Goal: Task Accomplishment & Management: Use online tool/utility

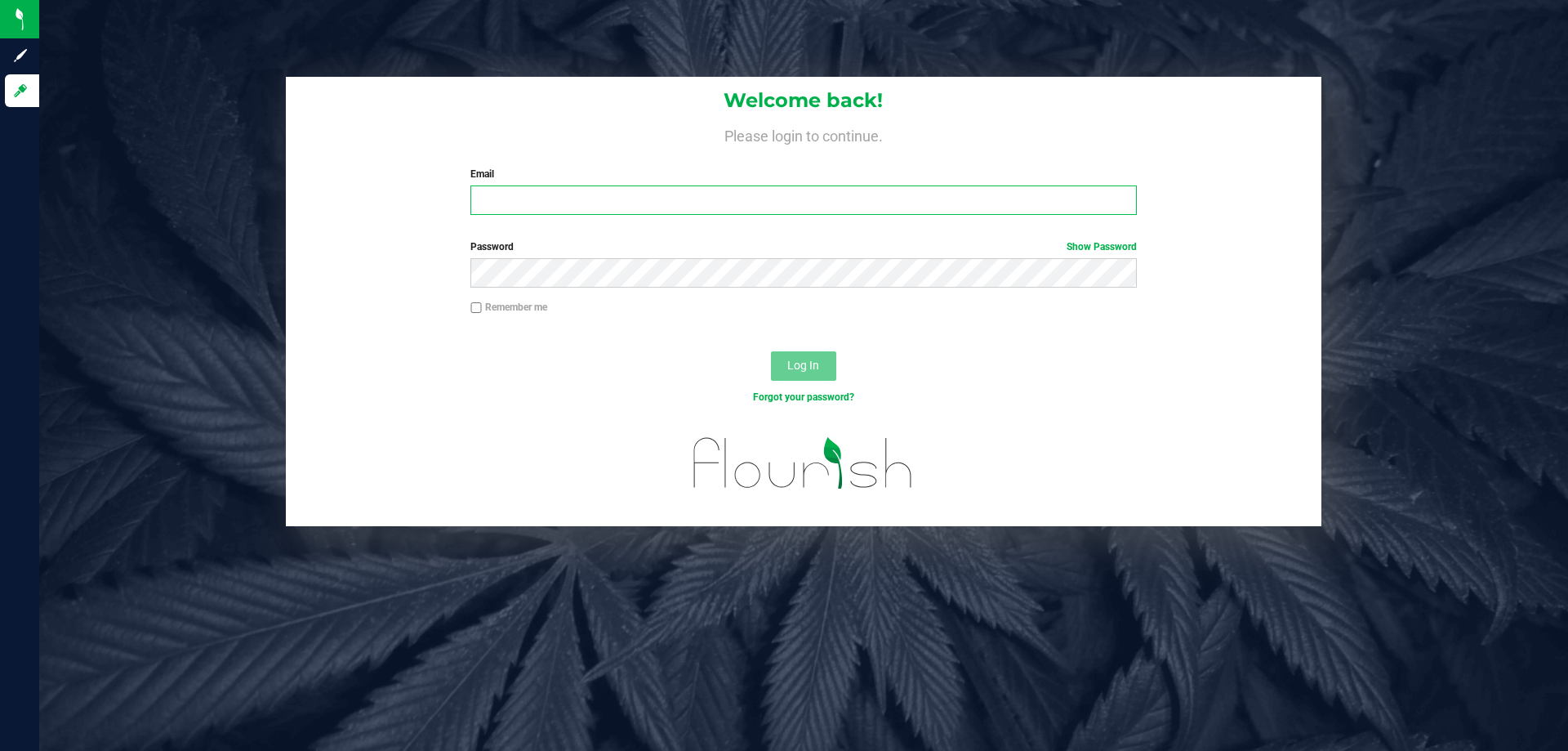
click at [492, 205] on input "Email" at bounding box center [803, 200] width 665 height 29
type input "mduncan@Liveparallel.com"
click at [771, 351] on button "Log In" at bounding box center [804, 366] width 65 height 29
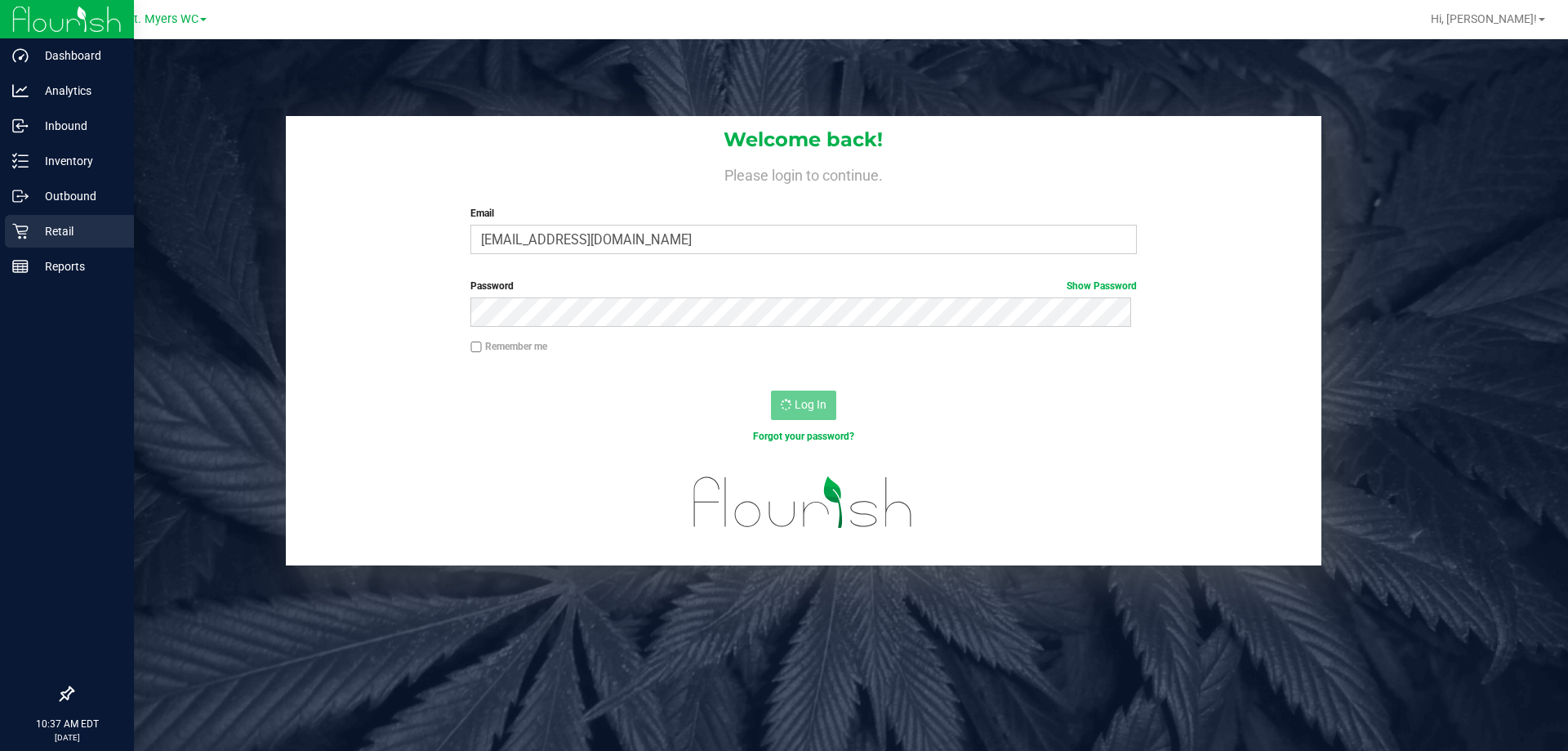
click at [21, 226] on icon at bounding box center [20, 232] width 15 height 15
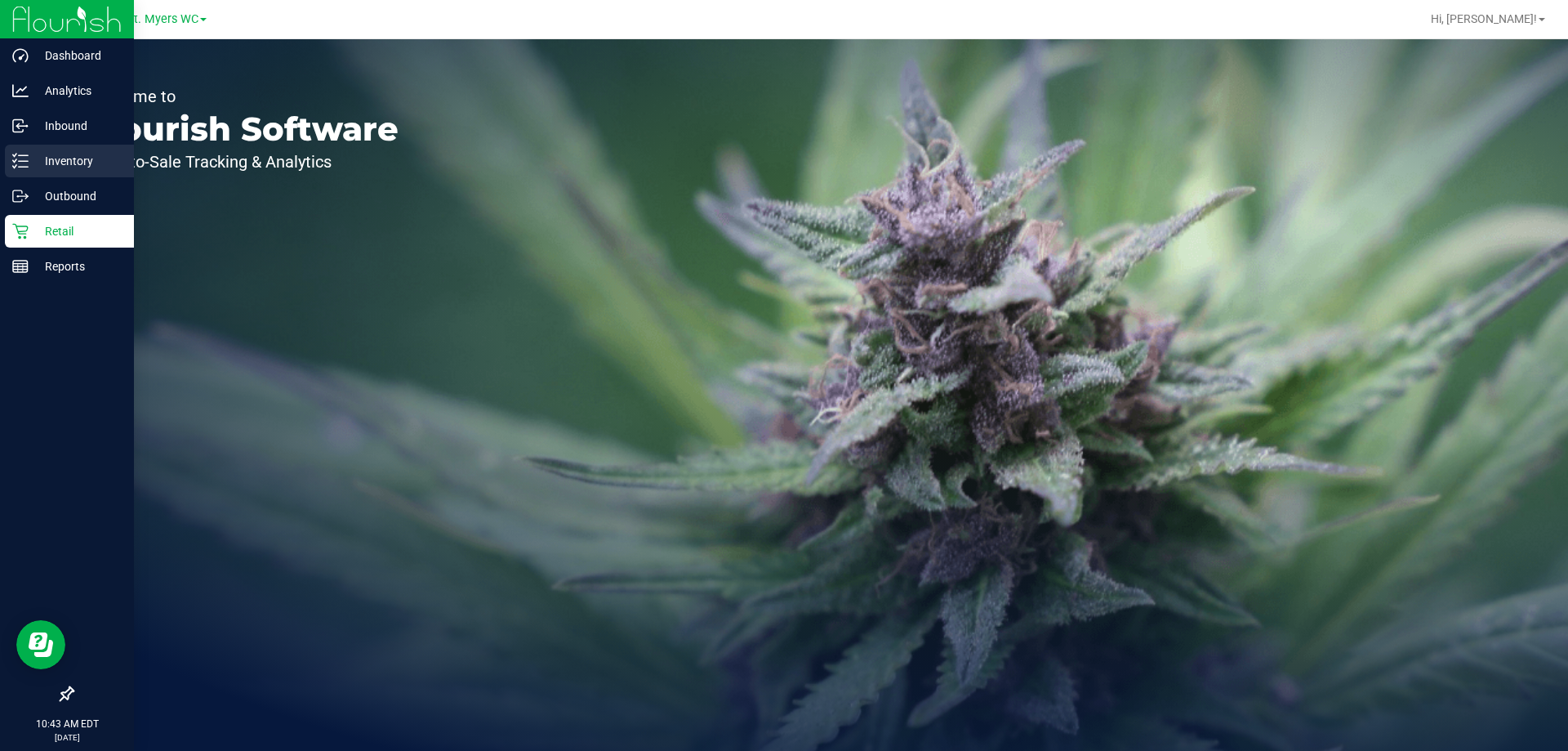
click at [21, 166] on icon at bounding box center [20, 161] width 16 height 16
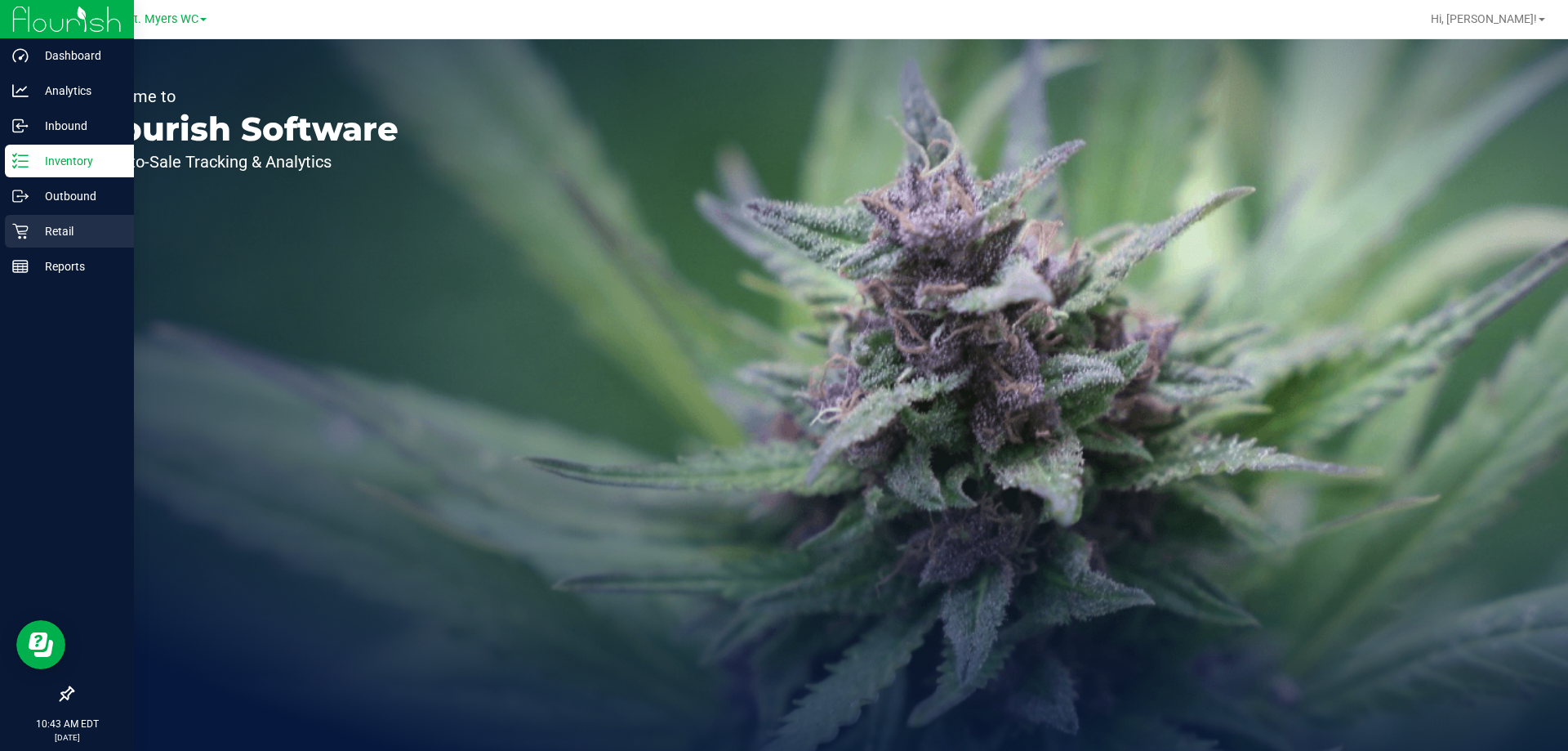
click at [25, 229] on icon at bounding box center [20, 231] width 16 height 16
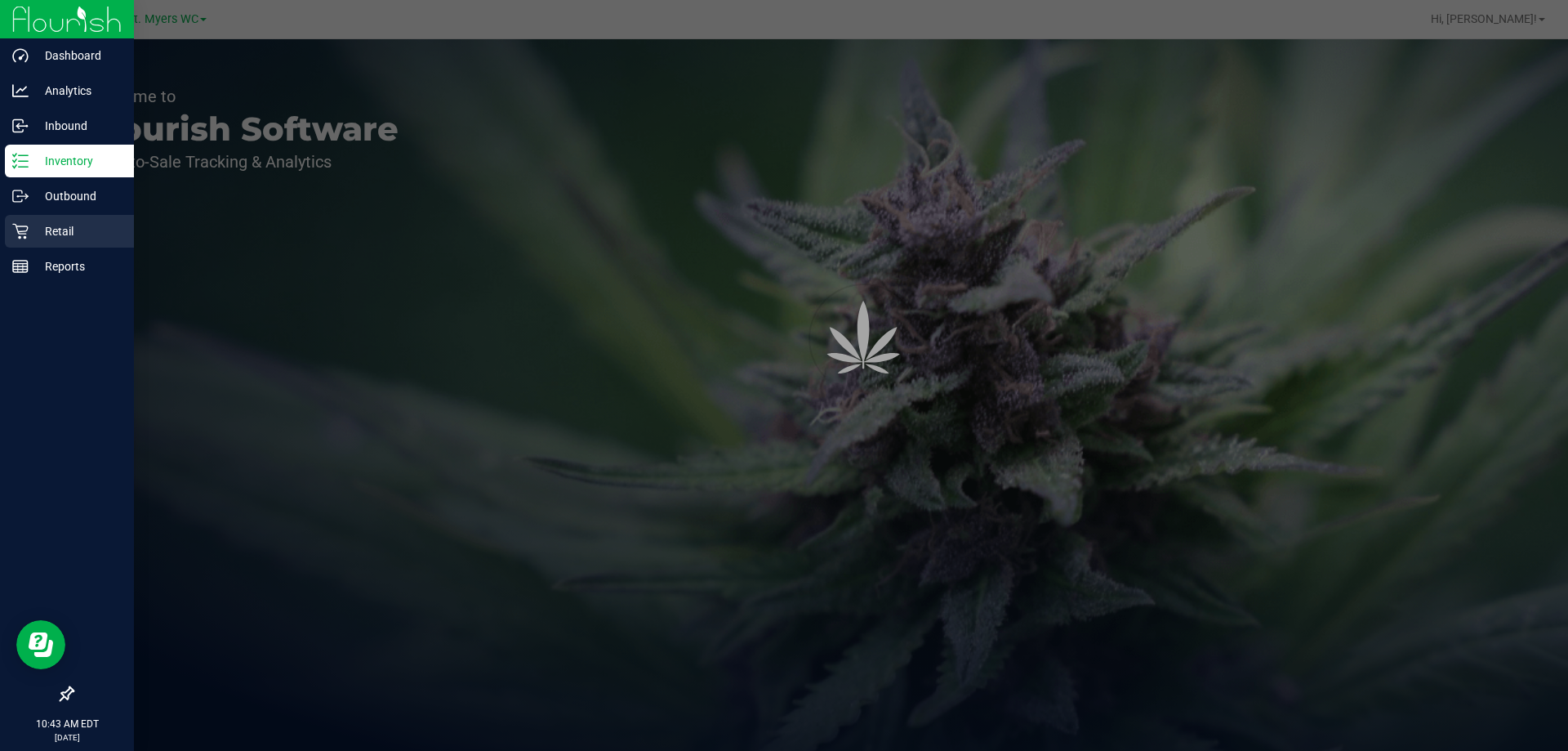
click at [25, 229] on icon at bounding box center [20, 231] width 16 height 16
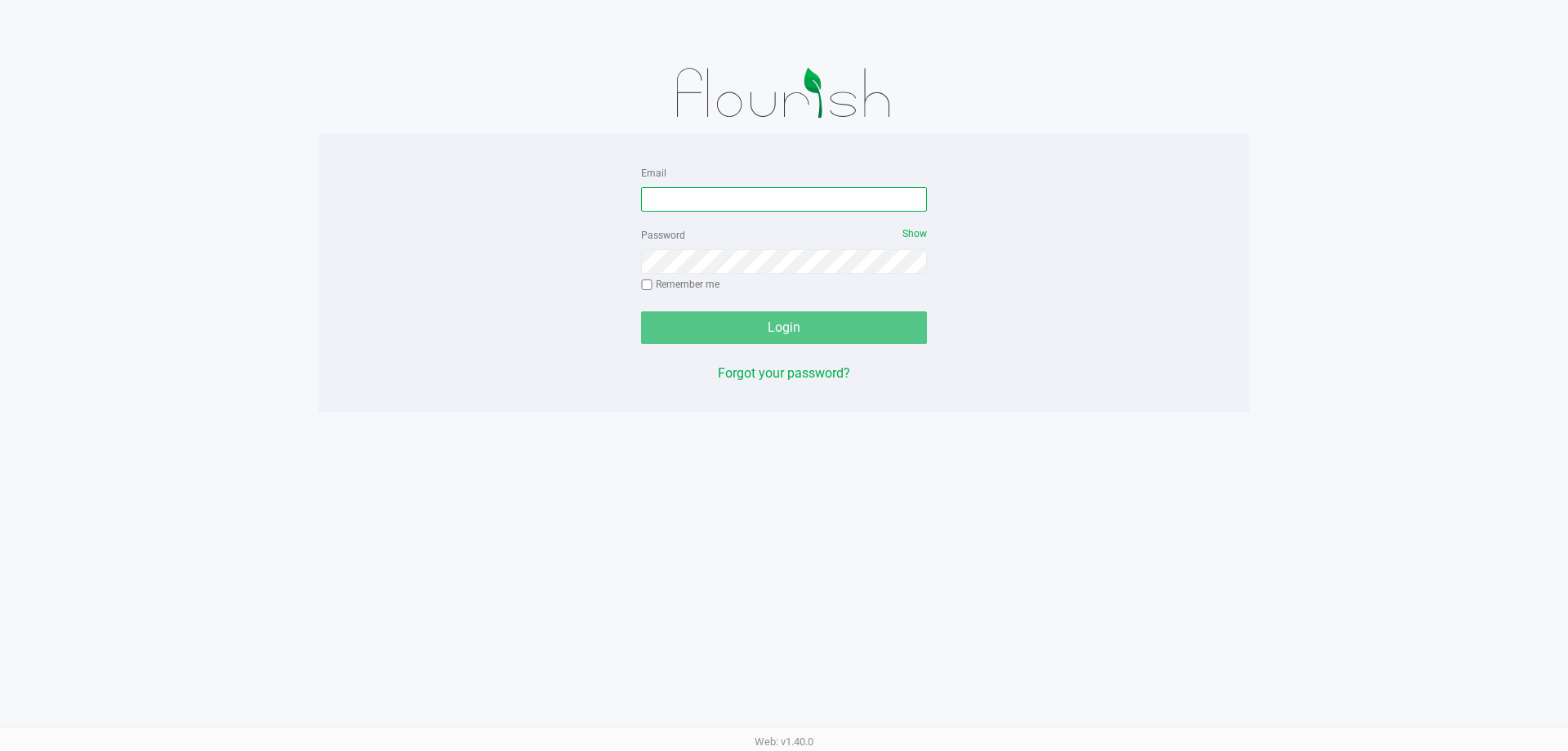
click at [655, 194] on input "Email" at bounding box center [784, 199] width 286 height 25
type input "mduncan@Liveparallel.com"
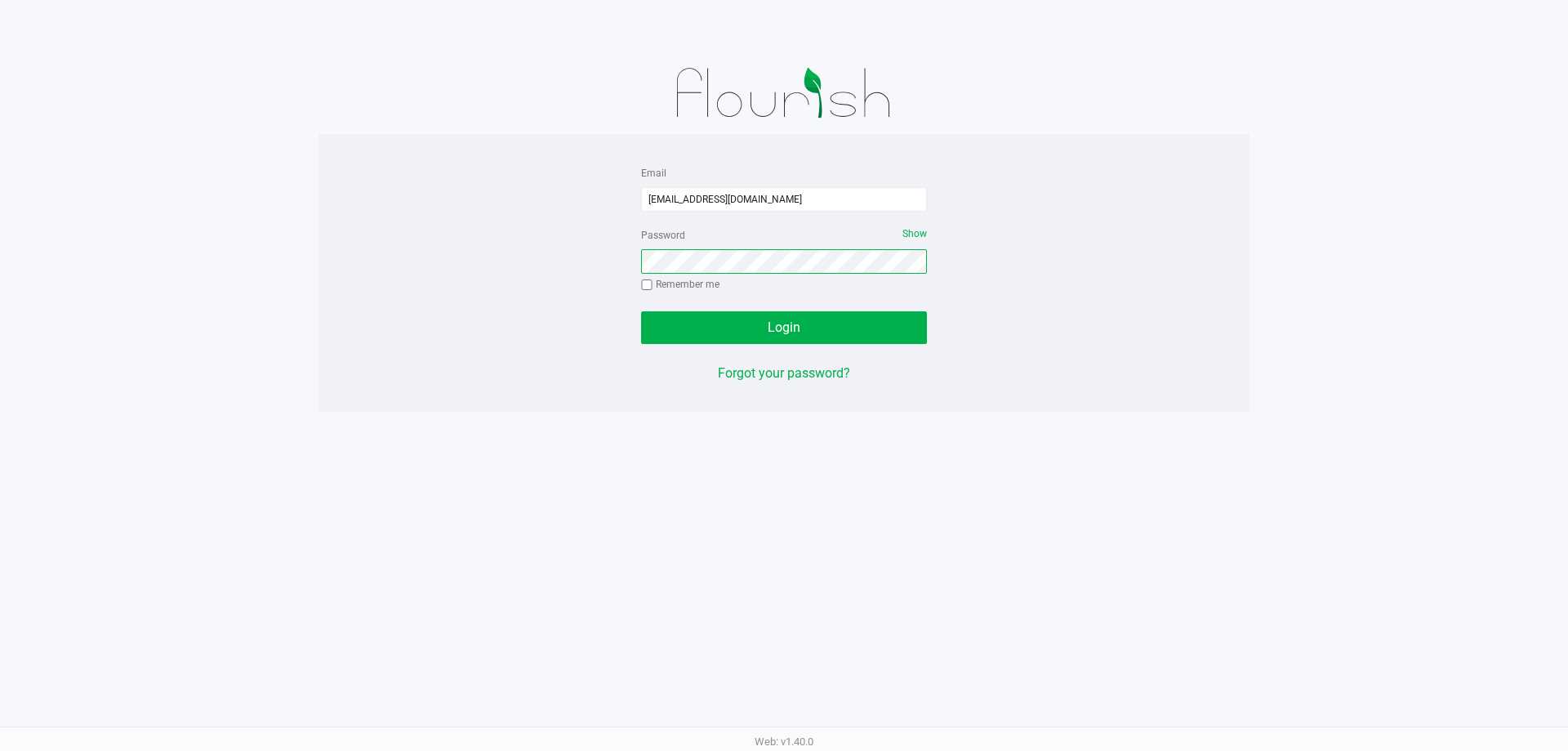
click at [641, 311] on button "Login" at bounding box center [784, 327] width 286 height 33
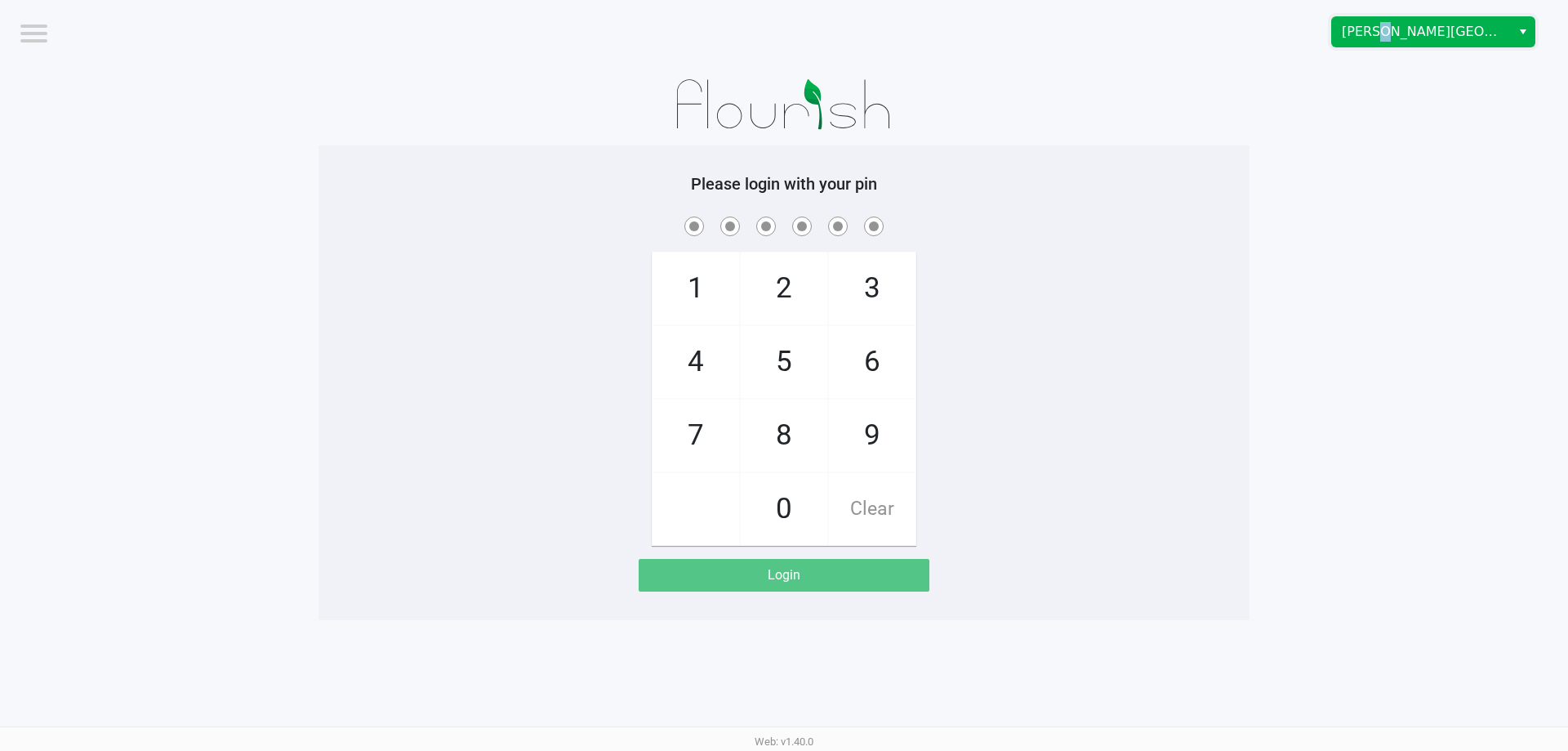
click at [1376, 40] on span "[PERSON_NAME][GEOGRAPHIC_DATA]" at bounding box center [1421, 32] width 159 height 20
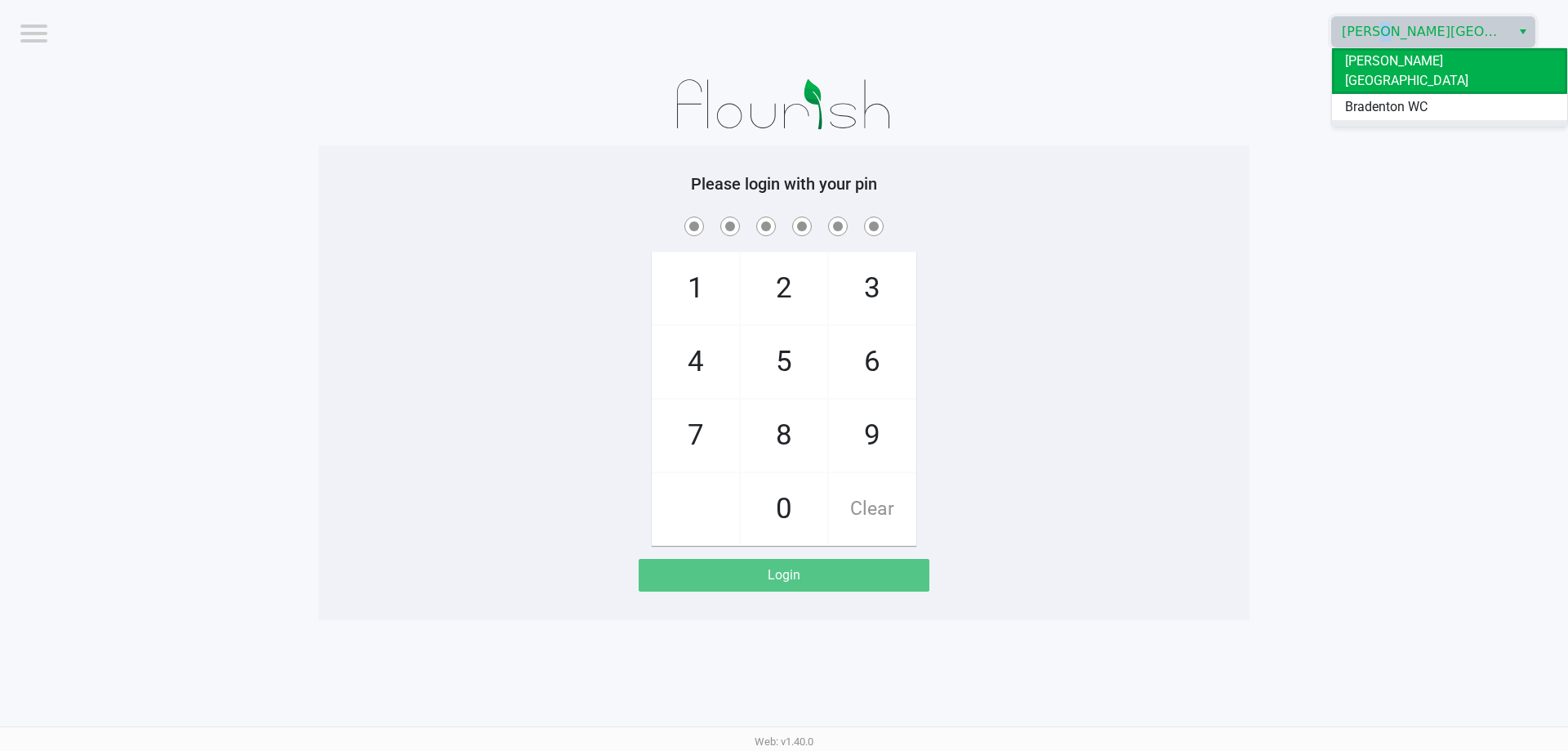
click at [1380, 124] on span "Ft. Myers WC" at bounding box center [1383, 133] width 76 height 20
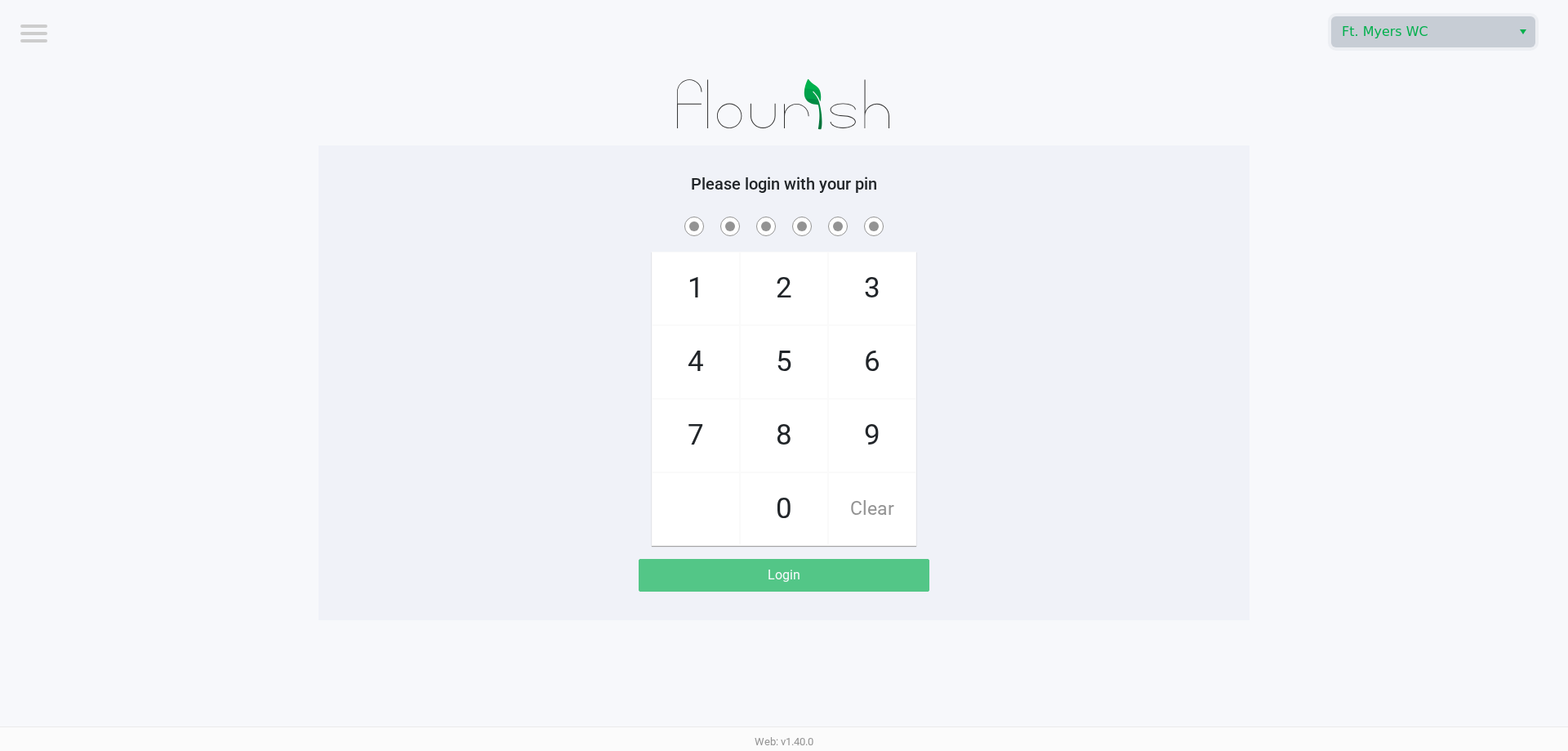
click at [545, 273] on div "1 4 7 2 5 8 0 3 6 9 Clear" at bounding box center [784, 379] width 931 height 333
click at [490, 169] on div "Please login with your pin 1 4 7 2 5 8 0 3 6 9 Clear Login" at bounding box center [784, 382] width 931 height 475
click at [518, 365] on div "1 4 7 2 5 8 0 3 6 9 Clear" at bounding box center [784, 379] width 931 height 333
checkbox input "true"
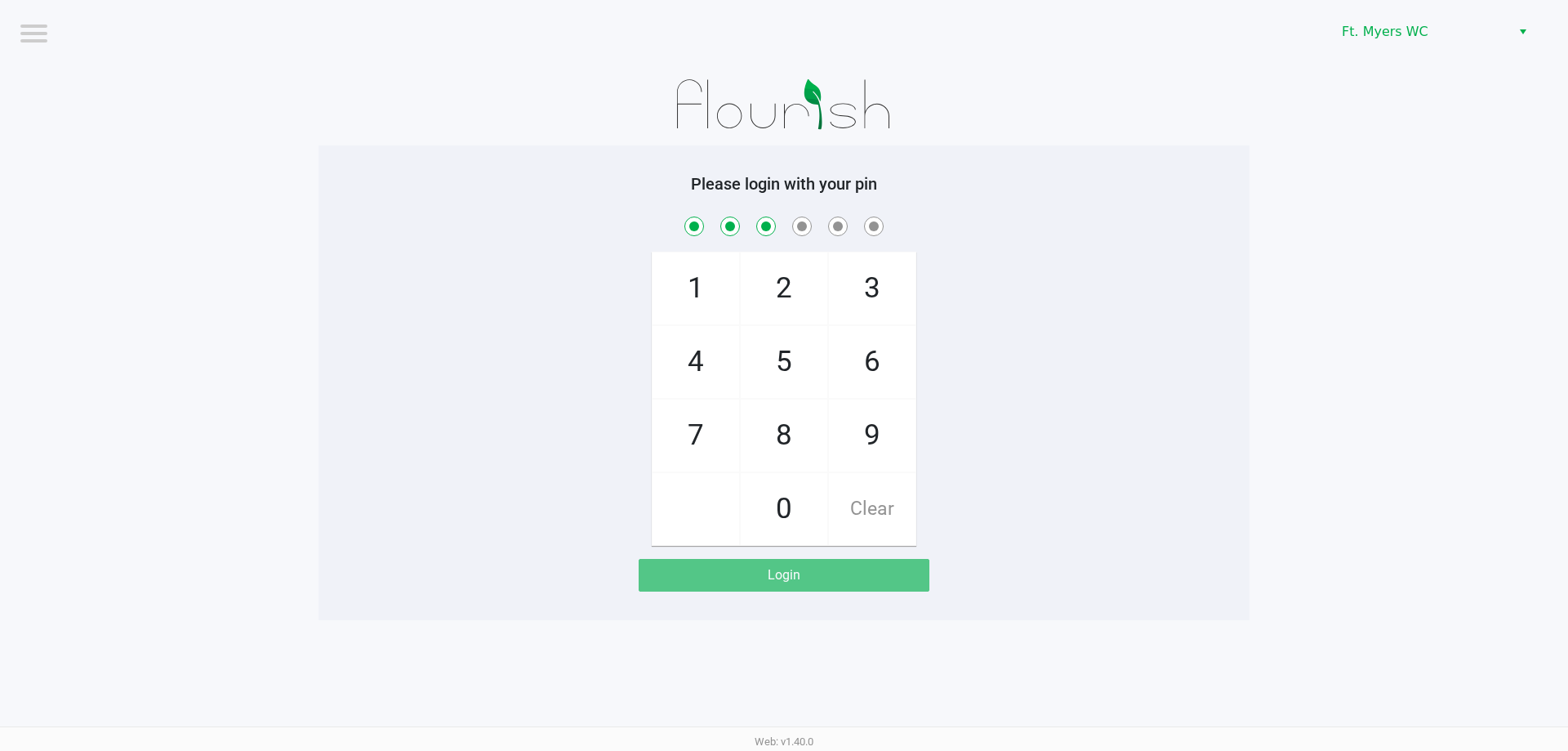
checkbox input "true"
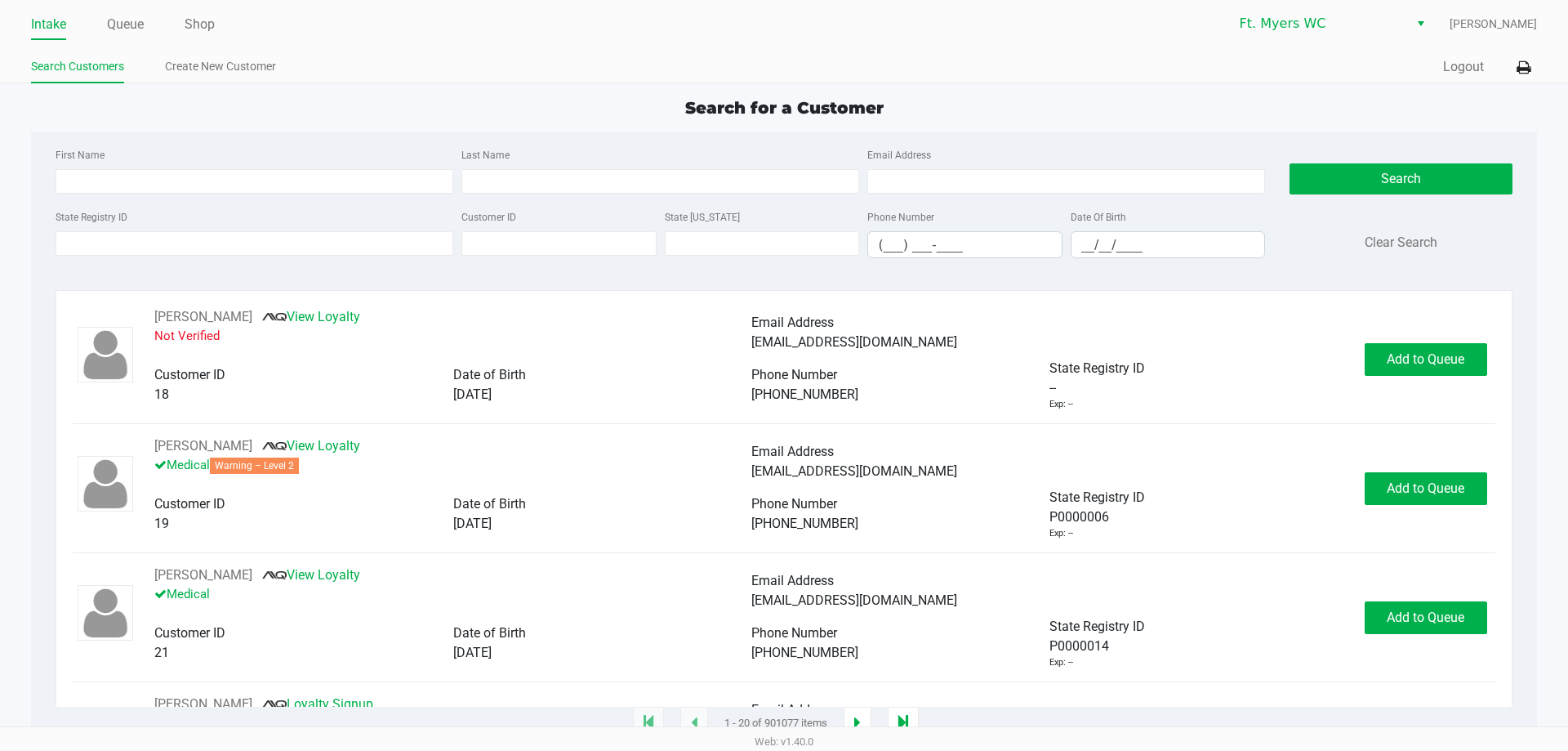
click at [137, 42] on div "Intake Queue Shop Ft. Myers WC Matthew Duncan Search Customers Create New Custo…" at bounding box center [784, 41] width 1568 height 83
click at [137, 25] on link "Queue" at bounding box center [125, 24] width 37 height 23
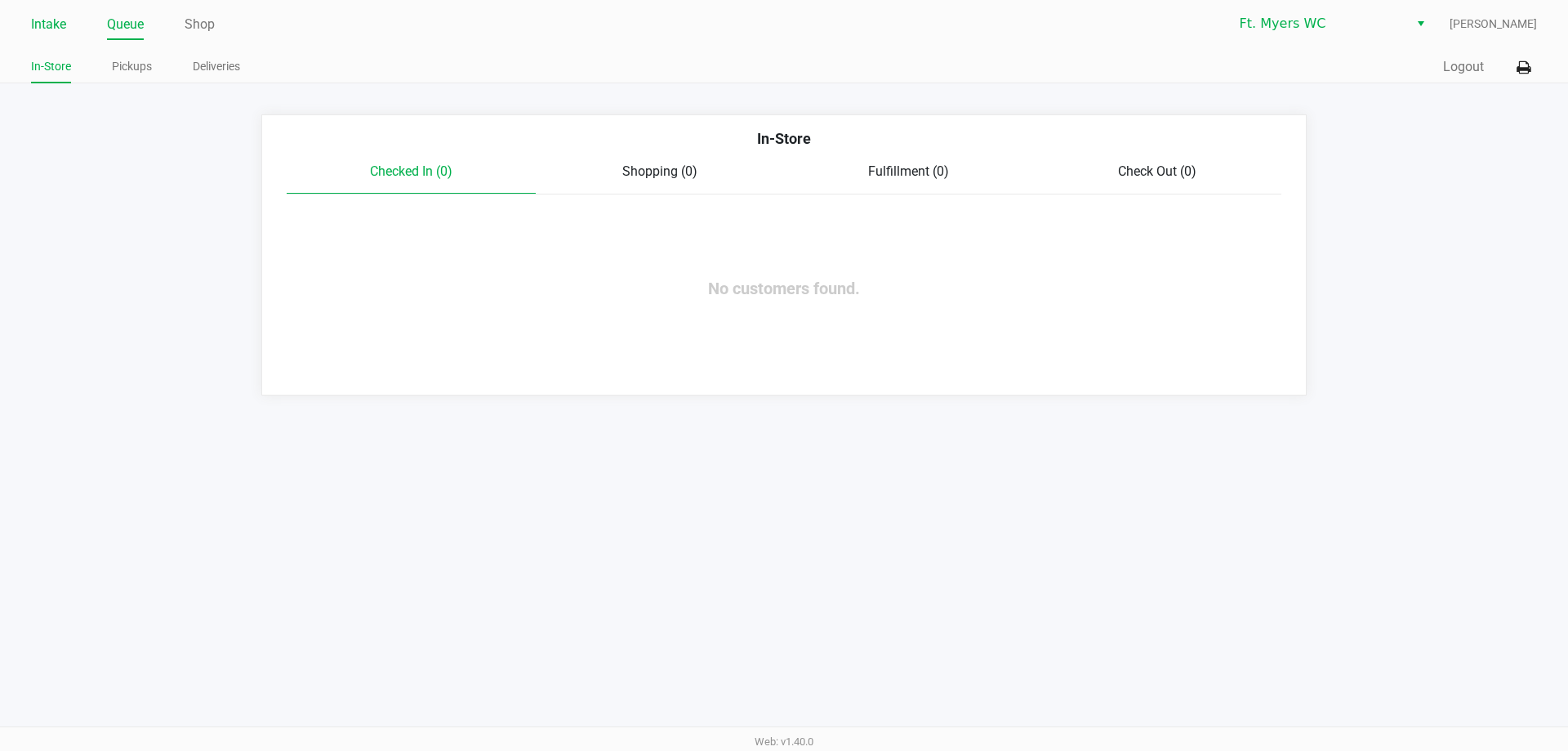
click at [59, 34] on link "Intake" at bounding box center [48, 24] width 35 height 23
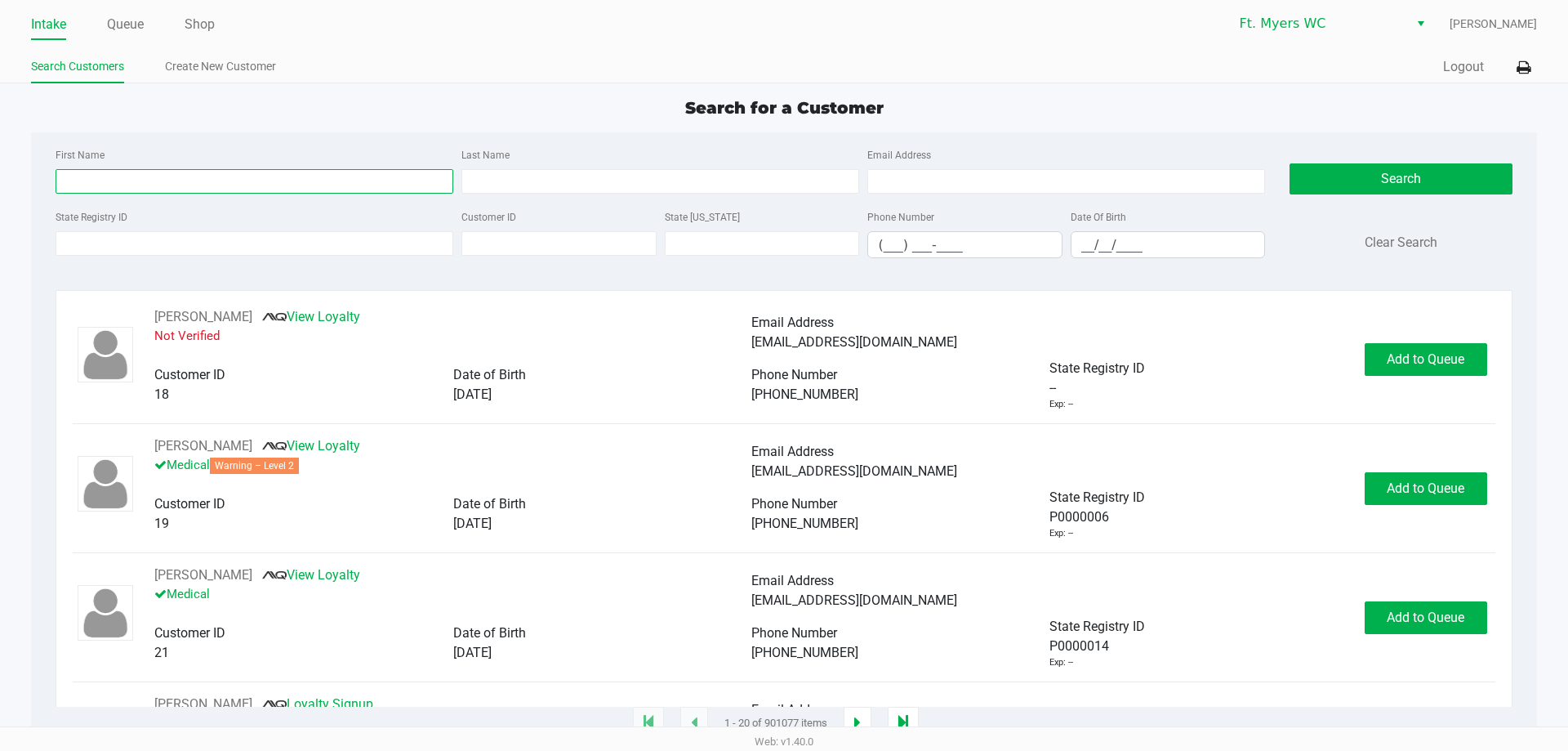
click at [167, 178] on input "First Name" at bounding box center [254, 181] width 398 height 25
type input "carly"
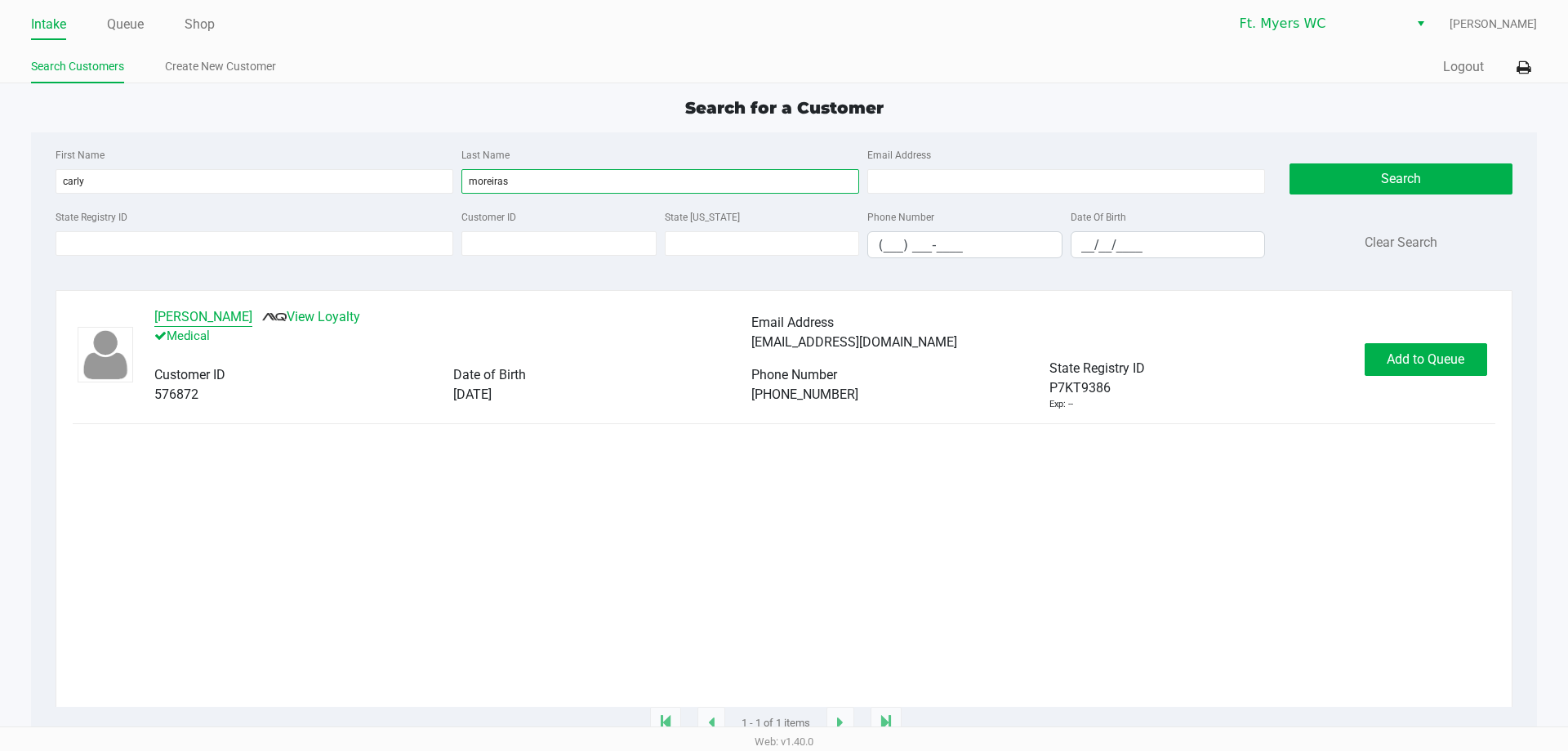
type input "moreiras"
click at [213, 320] on button "CARLY MOREIRAS" at bounding box center [204, 317] width 98 height 20
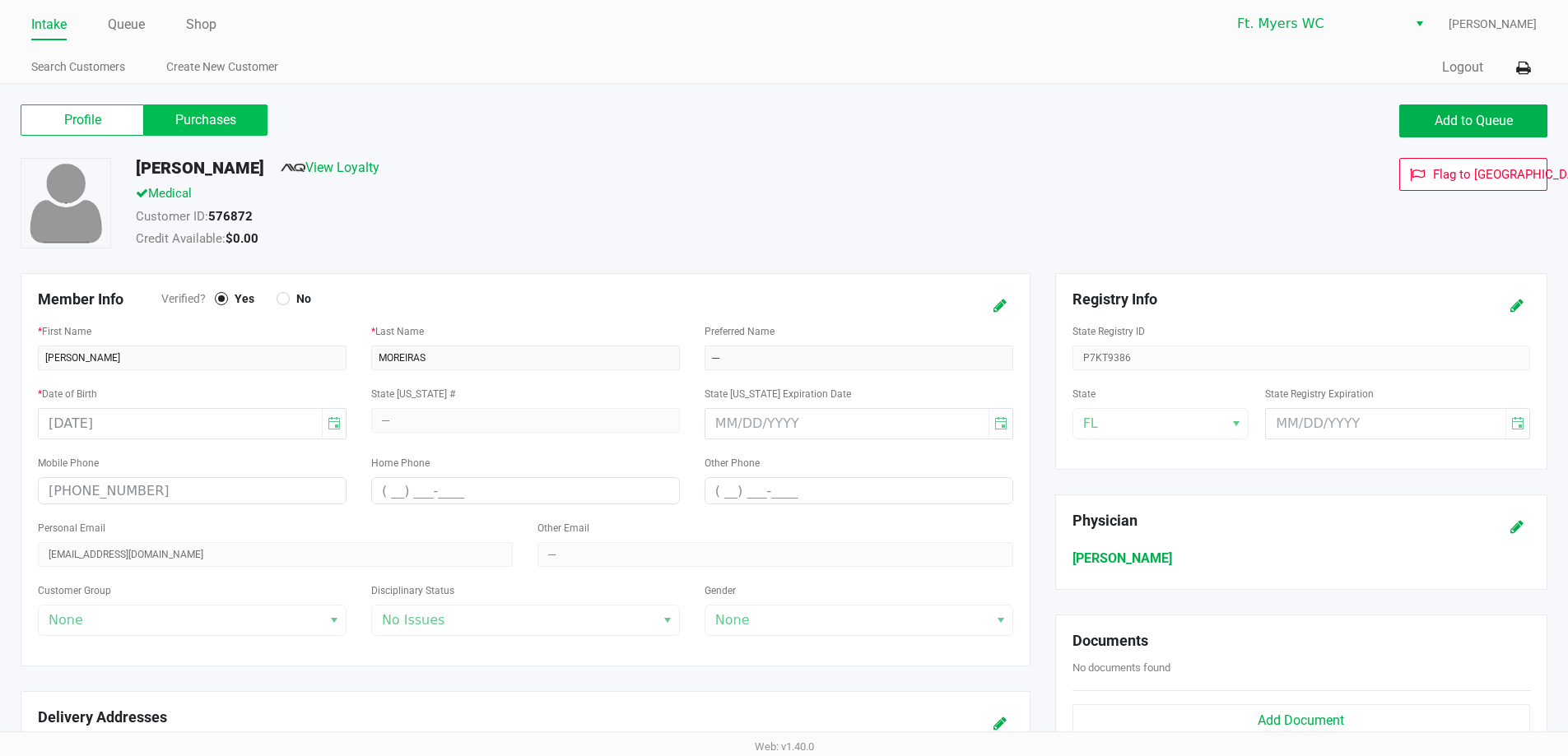
click at [235, 122] on label "Purchases" at bounding box center [205, 120] width 124 height 31
click at [0, 0] on 1 "Purchases" at bounding box center [0, 0] width 0 height 0
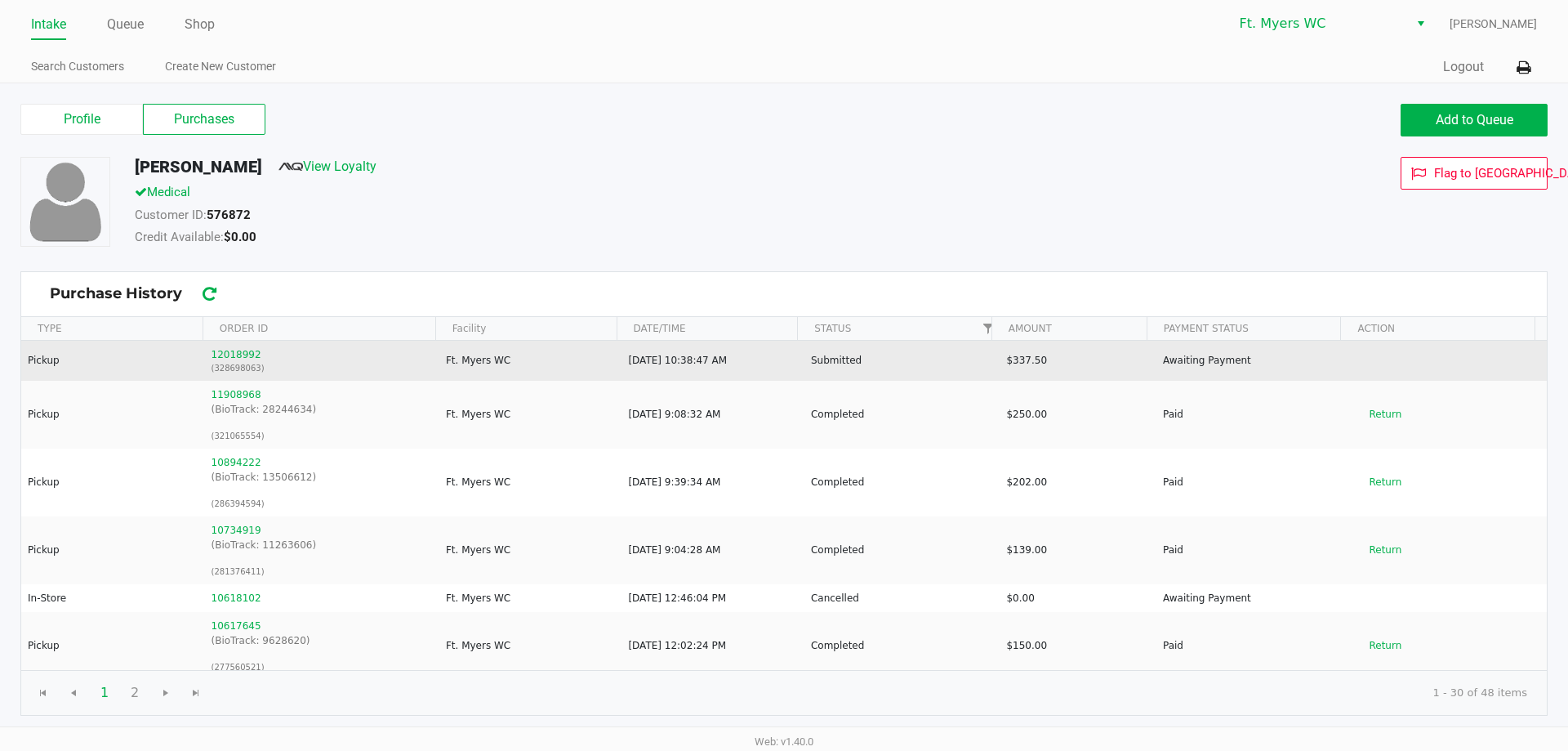
click at [236, 345] on td "12018992 (328698063)" at bounding box center [321, 361] width 234 height 40
click at [233, 355] on button "12018992" at bounding box center [236, 354] width 50 height 15
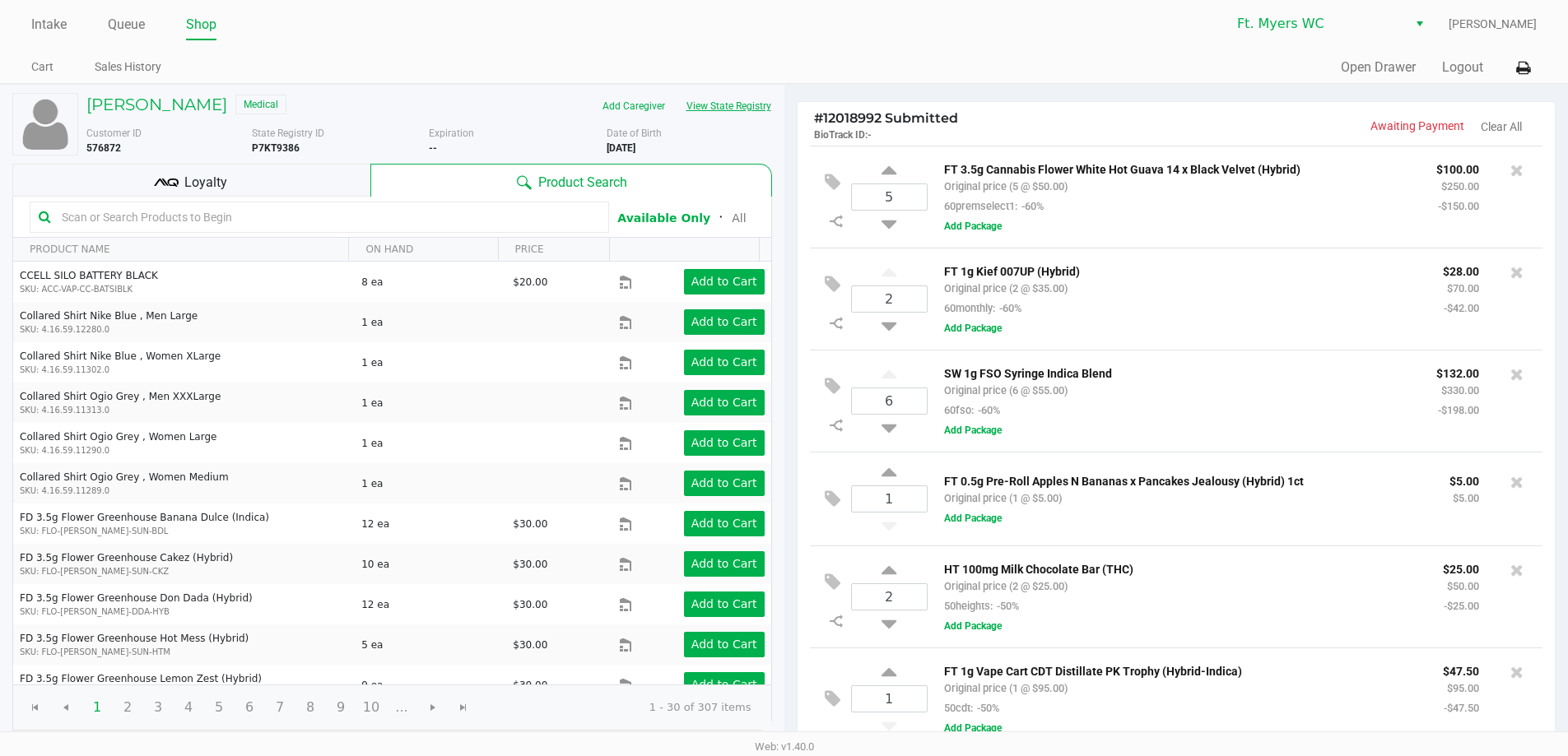
click at [758, 109] on button "View State Registry" at bounding box center [723, 106] width 96 height 26
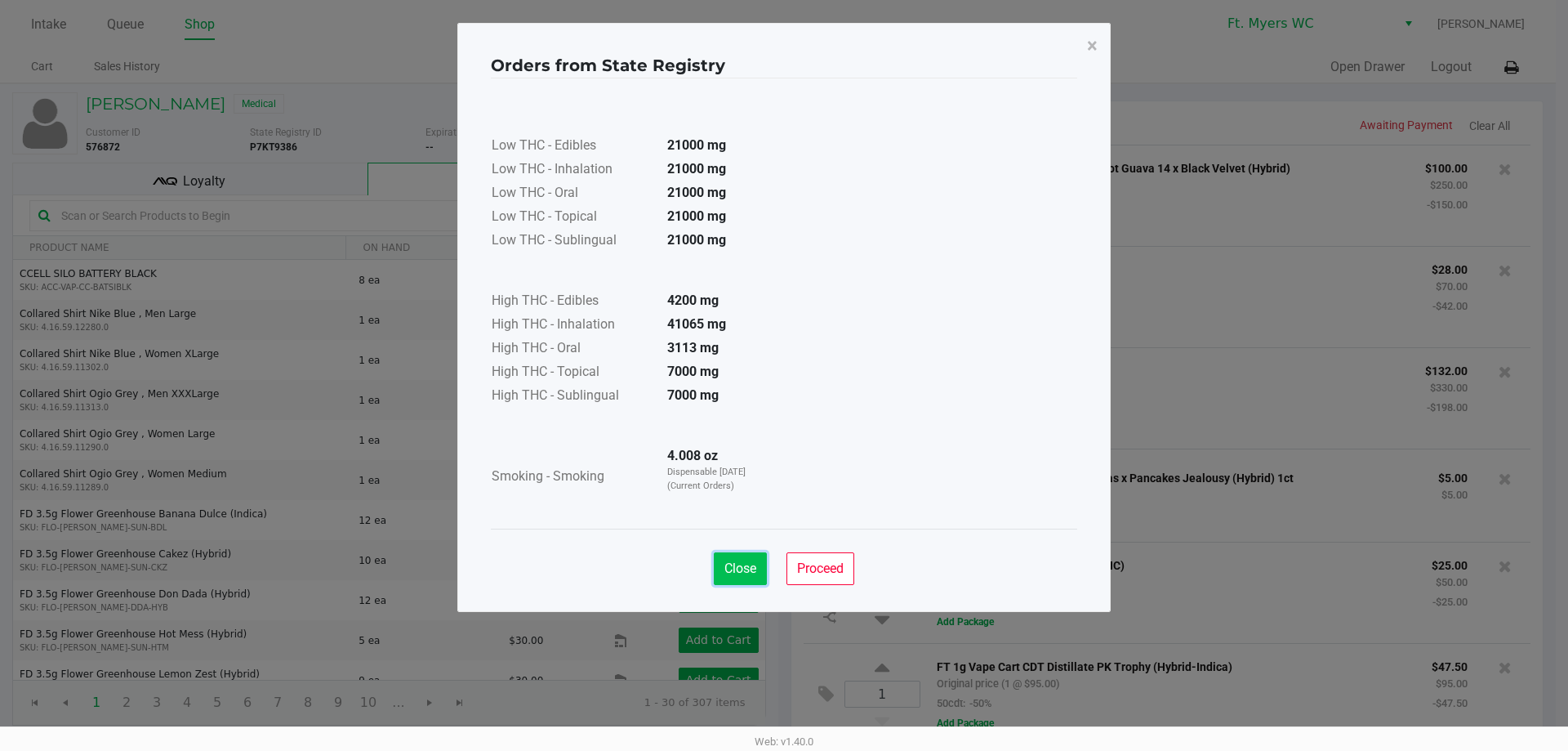
click at [725, 571] on span "Close" at bounding box center [740, 568] width 32 height 15
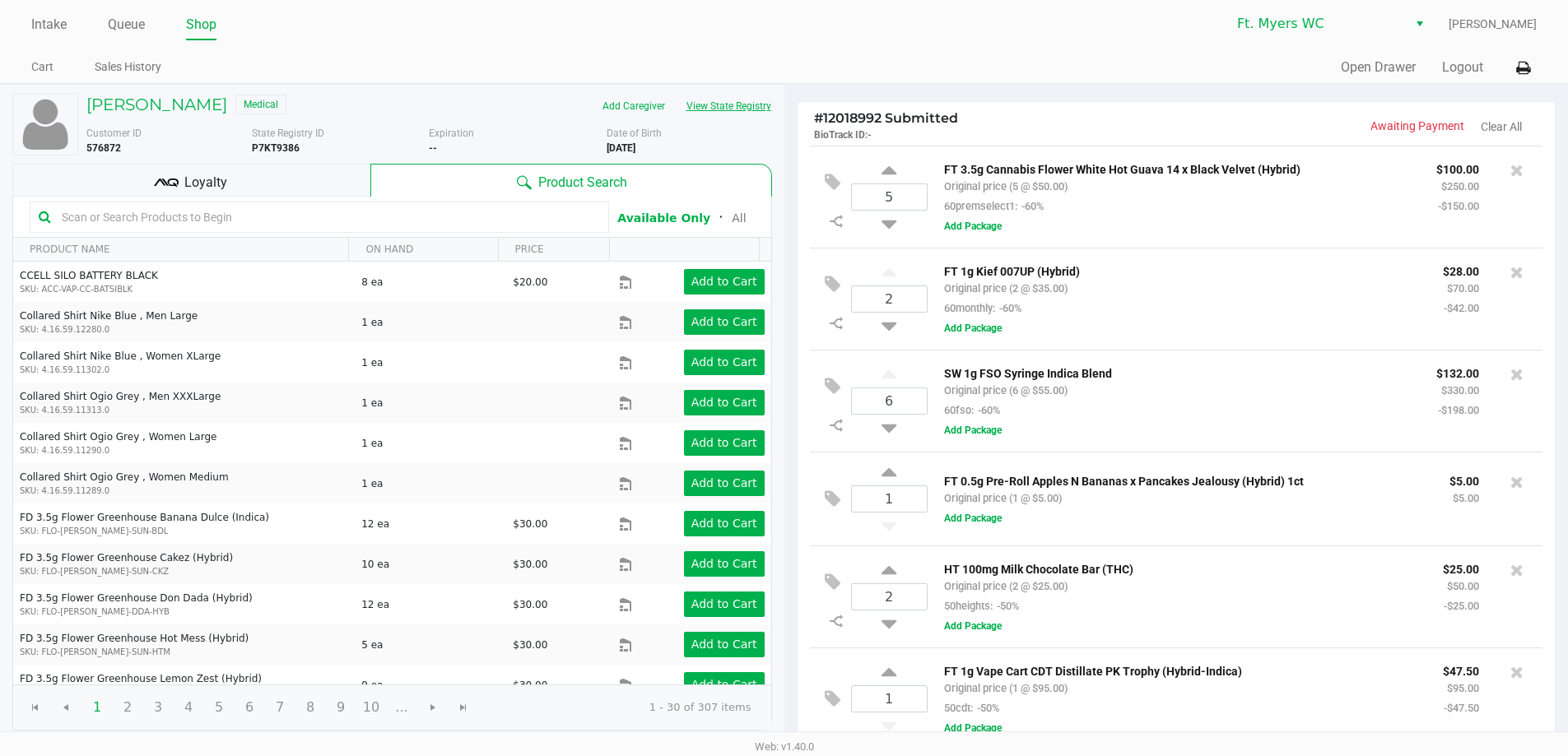
scroll to position [12, 0]
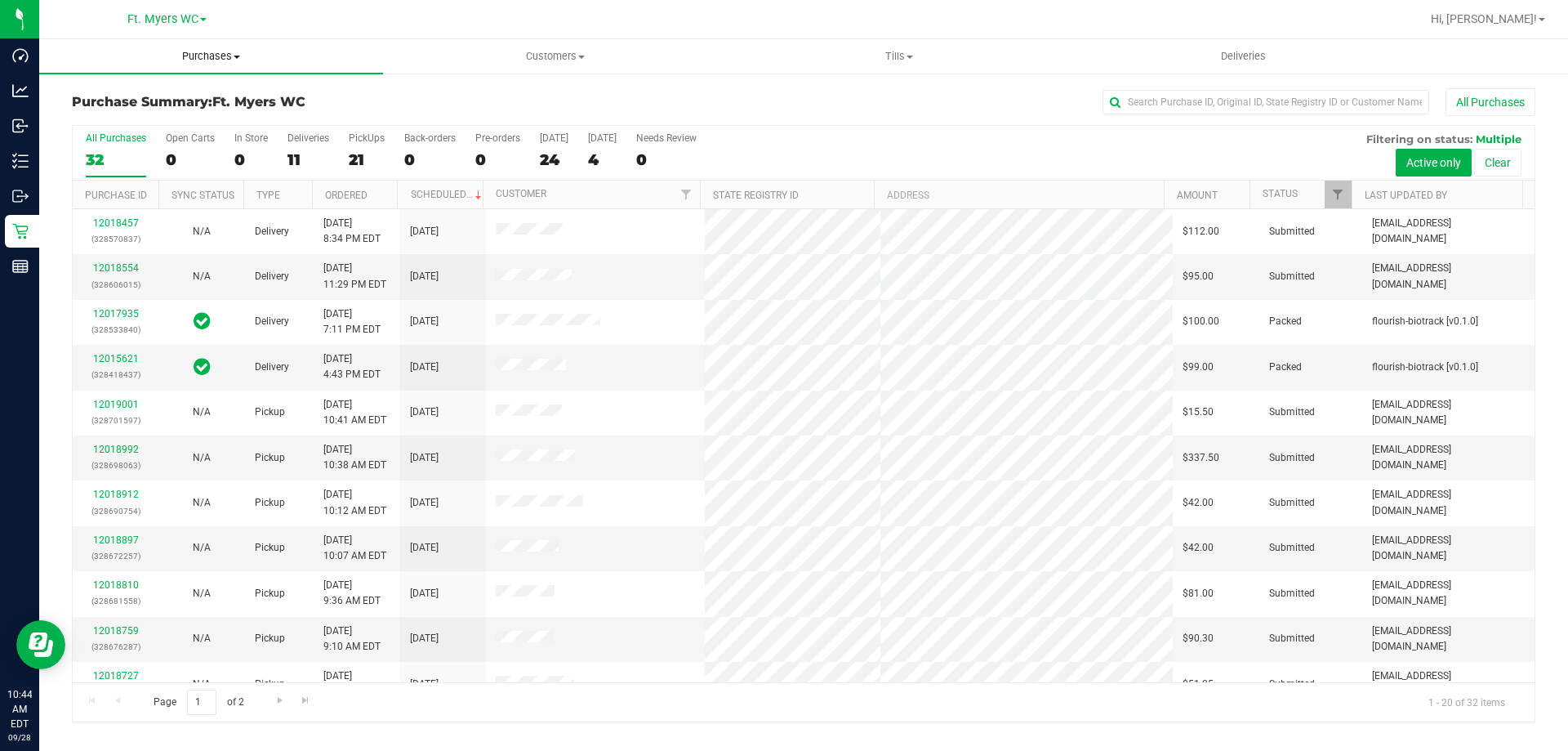
click at [224, 44] on uib-tab-heading "Purchases Summary of purchases Fulfillment All purchases" at bounding box center [211, 57] width 343 height 34
click at [159, 117] on li "Fulfillment" at bounding box center [211, 118] width 343 height 20
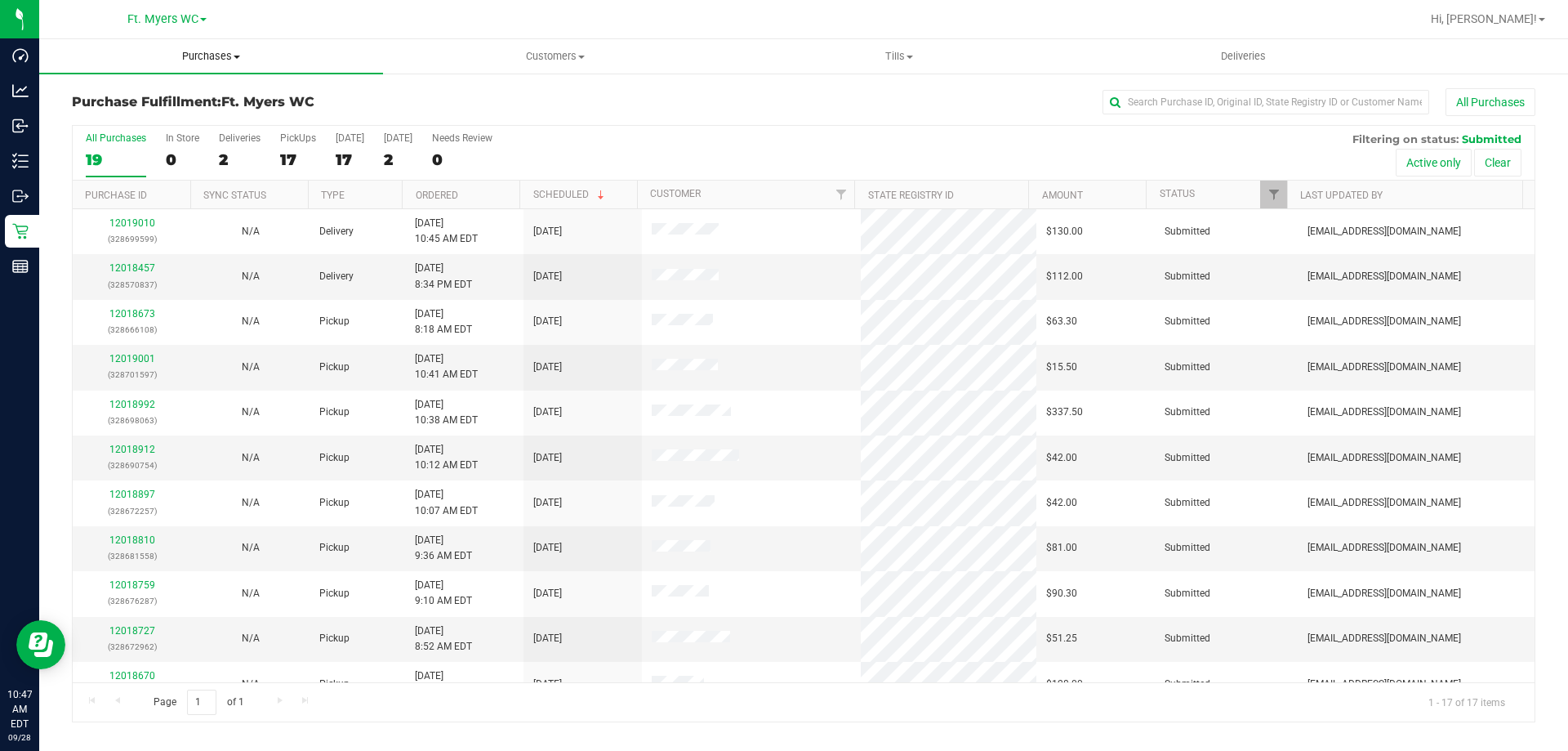
click at [218, 52] on span "Purchases" at bounding box center [211, 56] width 343 height 15
click at [148, 119] on li "Fulfillment" at bounding box center [211, 118] width 343 height 20
drag, startPoint x: 871, startPoint y: 40, endPoint x: 877, endPoint y: 64, distance: 24.7
click at [873, 40] on link "Tills Manage tills Reconcile e-payments" at bounding box center [898, 57] width 343 height 34
click at [844, 93] on li "Manage tills" at bounding box center [898, 99] width 343 height 20
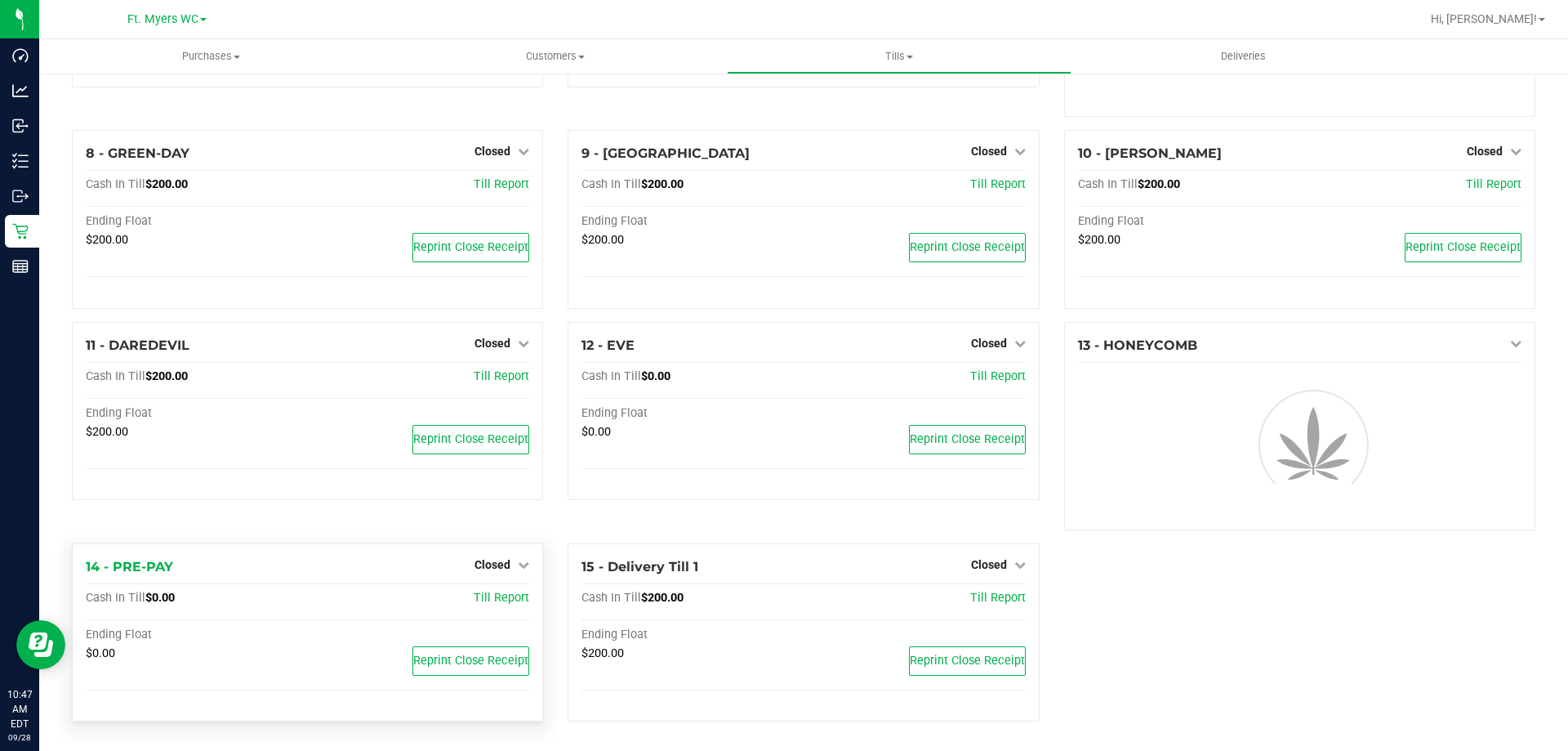
scroll to position [342, 0]
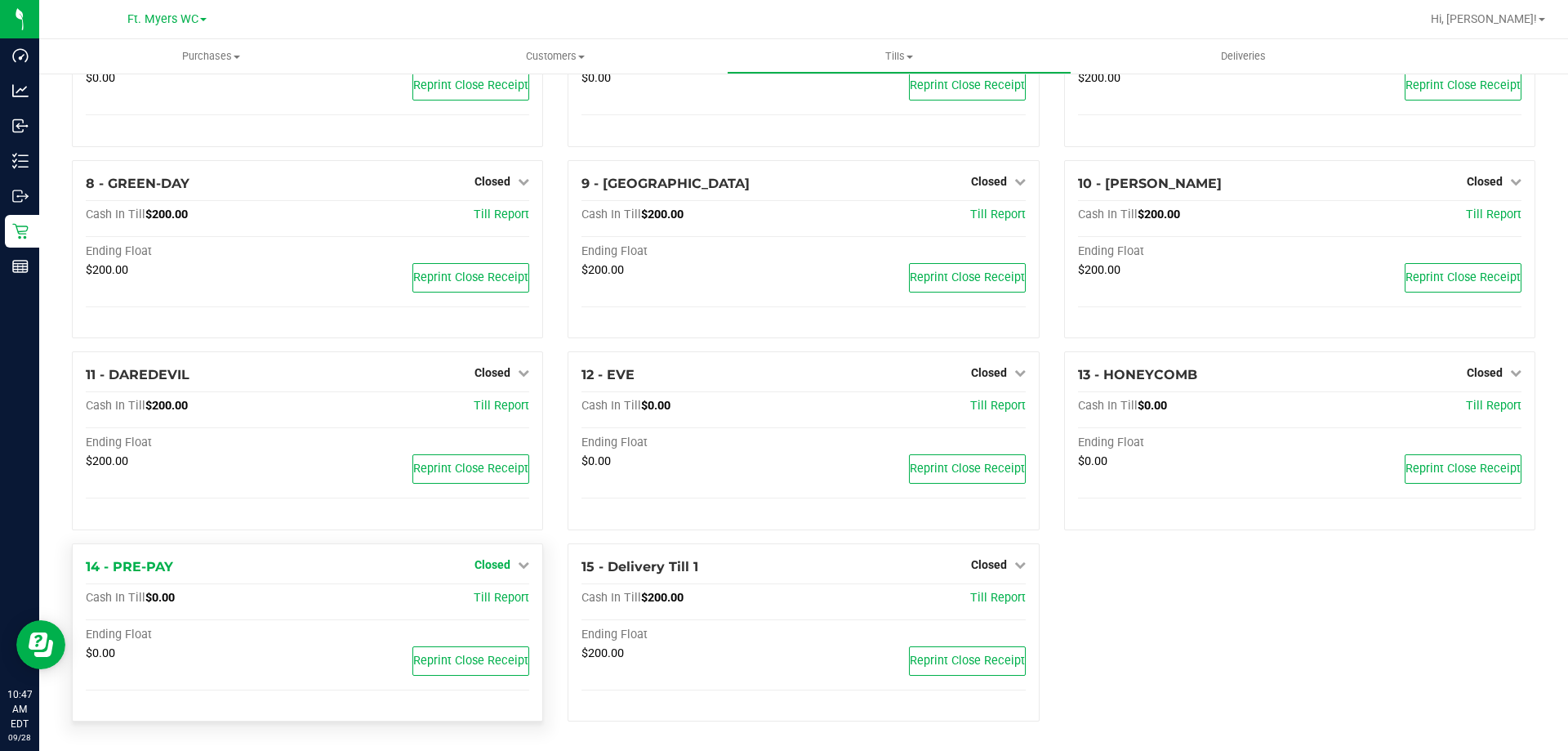
click at [509, 566] on link "Closed" at bounding box center [502, 565] width 55 height 13
click at [498, 595] on link "Open Till" at bounding box center [492, 598] width 43 height 13
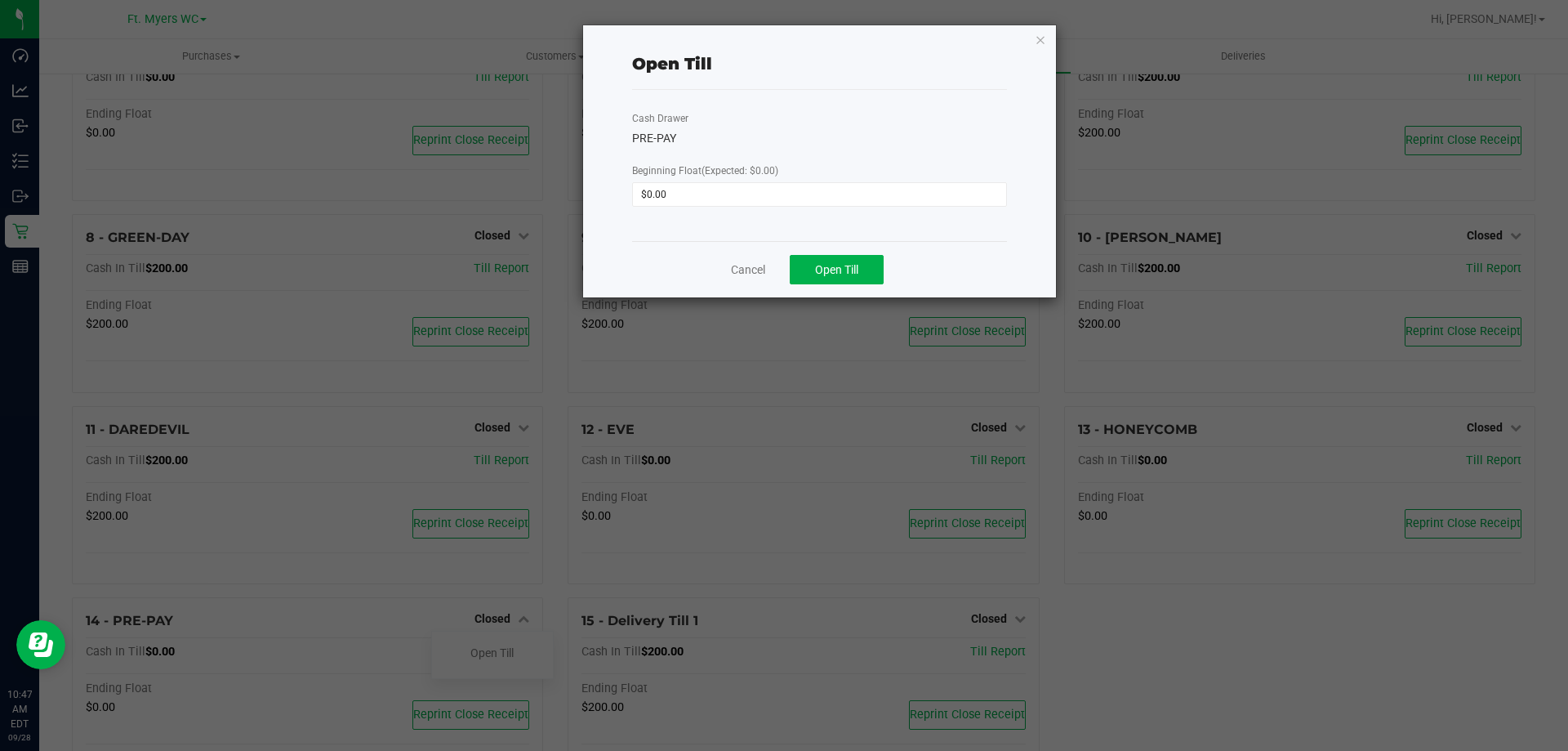
scroll to position [400, 0]
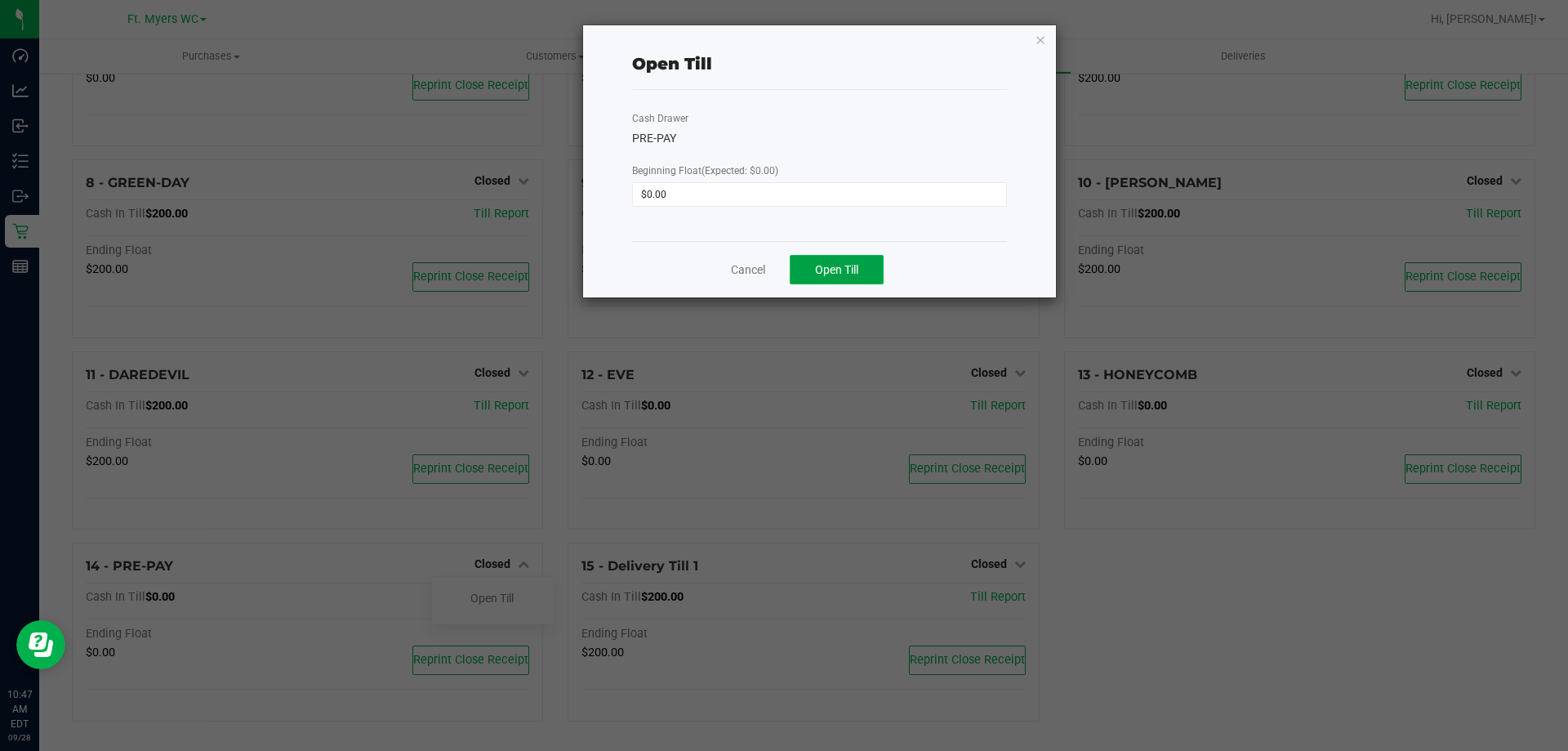
click at [835, 263] on span "Open Till" at bounding box center [836, 269] width 43 height 13
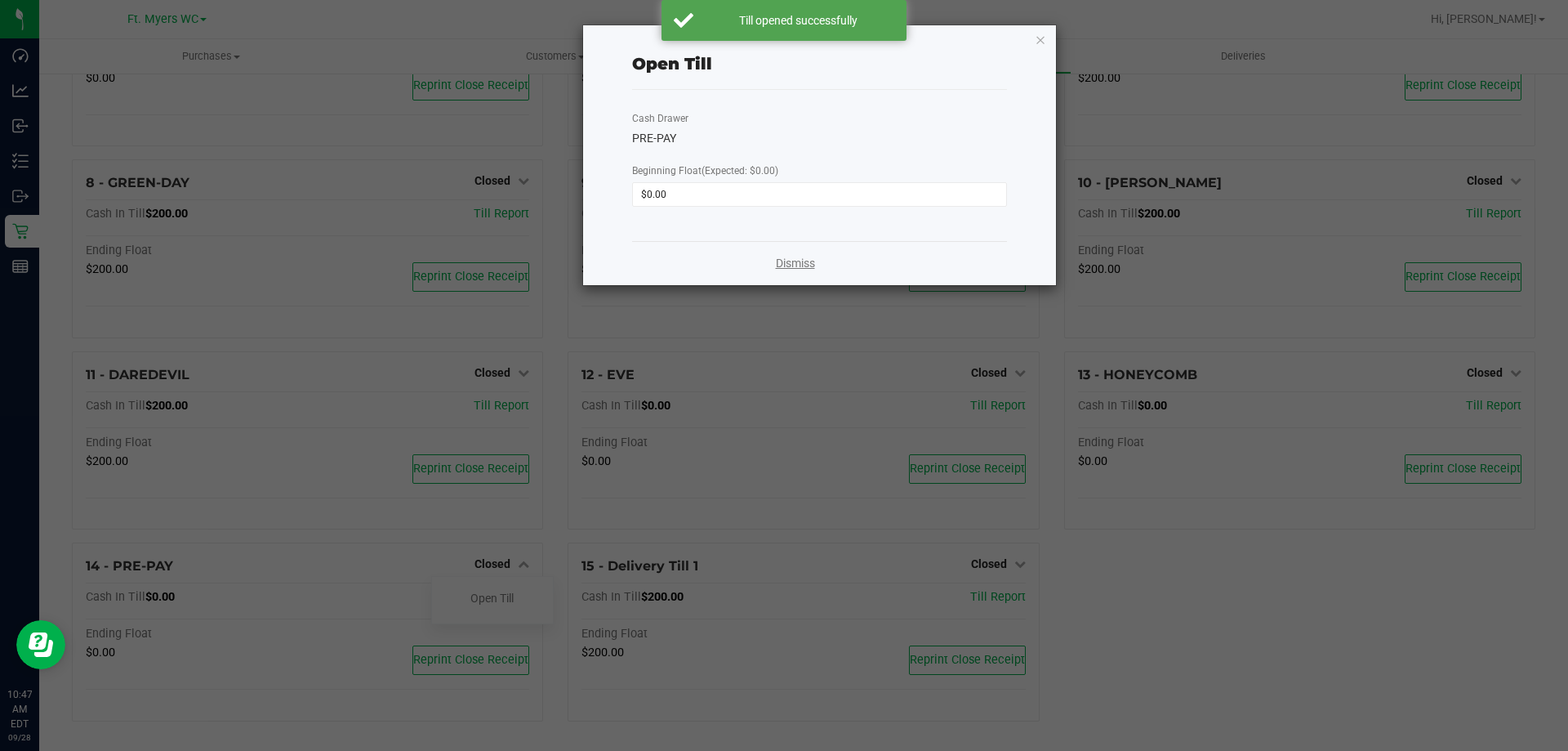
click at [786, 266] on link "Dismiss" at bounding box center [796, 264] width 40 height 17
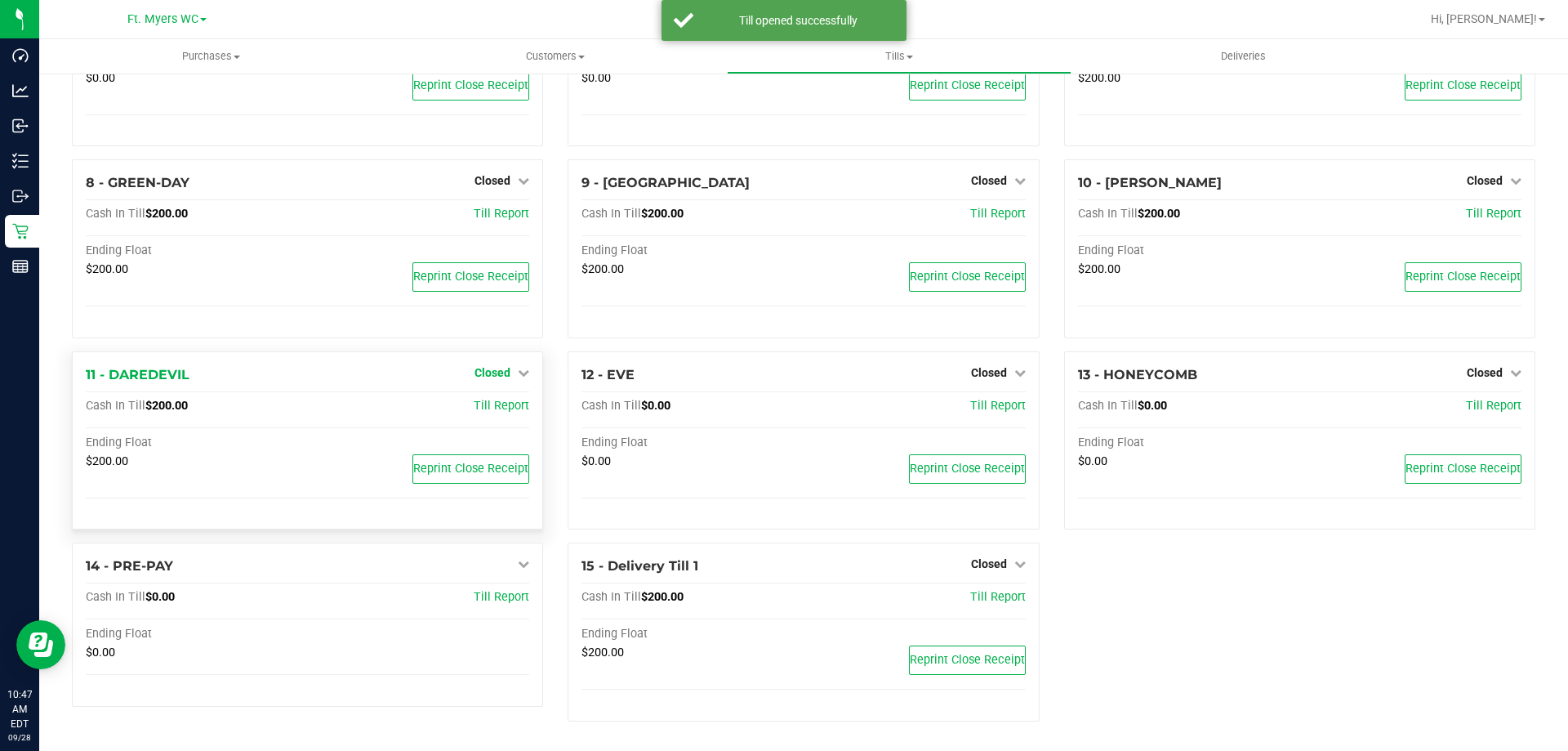
click at [483, 370] on span "Closed" at bounding box center [493, 372] width 36 height 13
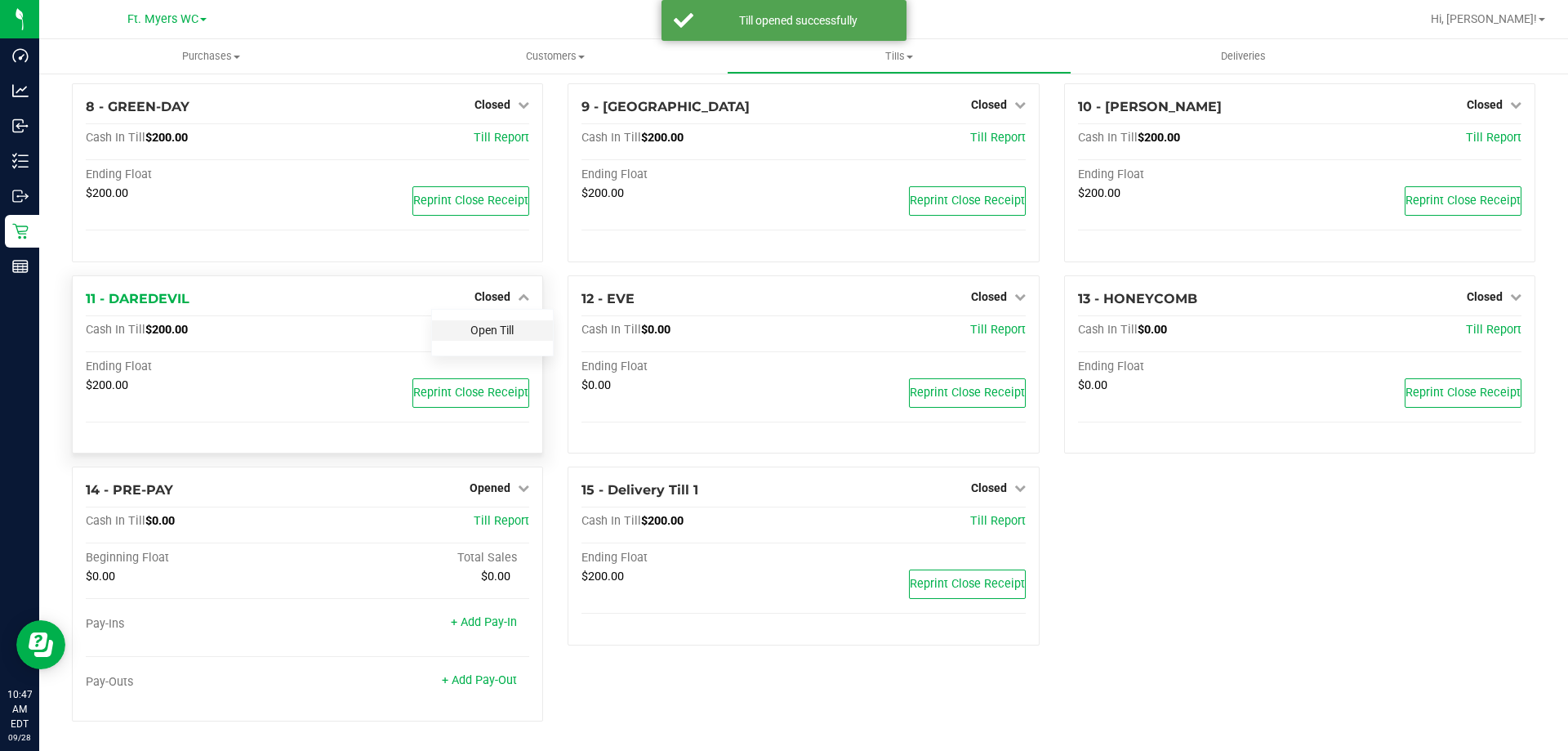
click at [480, 332] on link "Open Till" at bounding box center [492, 330] width 43 height 13
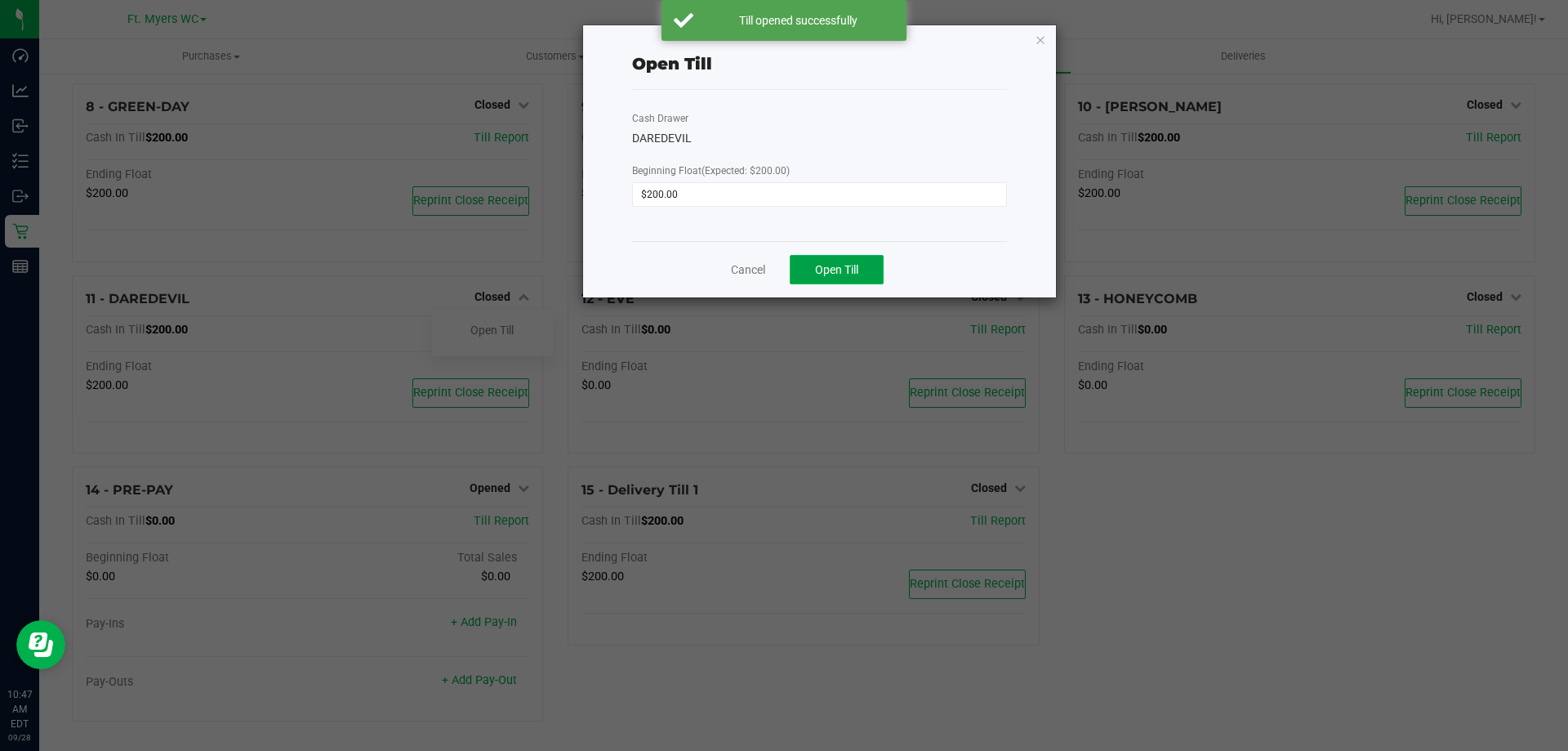
click at [823, 267] on span "Open Till" at bounding box center [836, 269] width 43 height 13
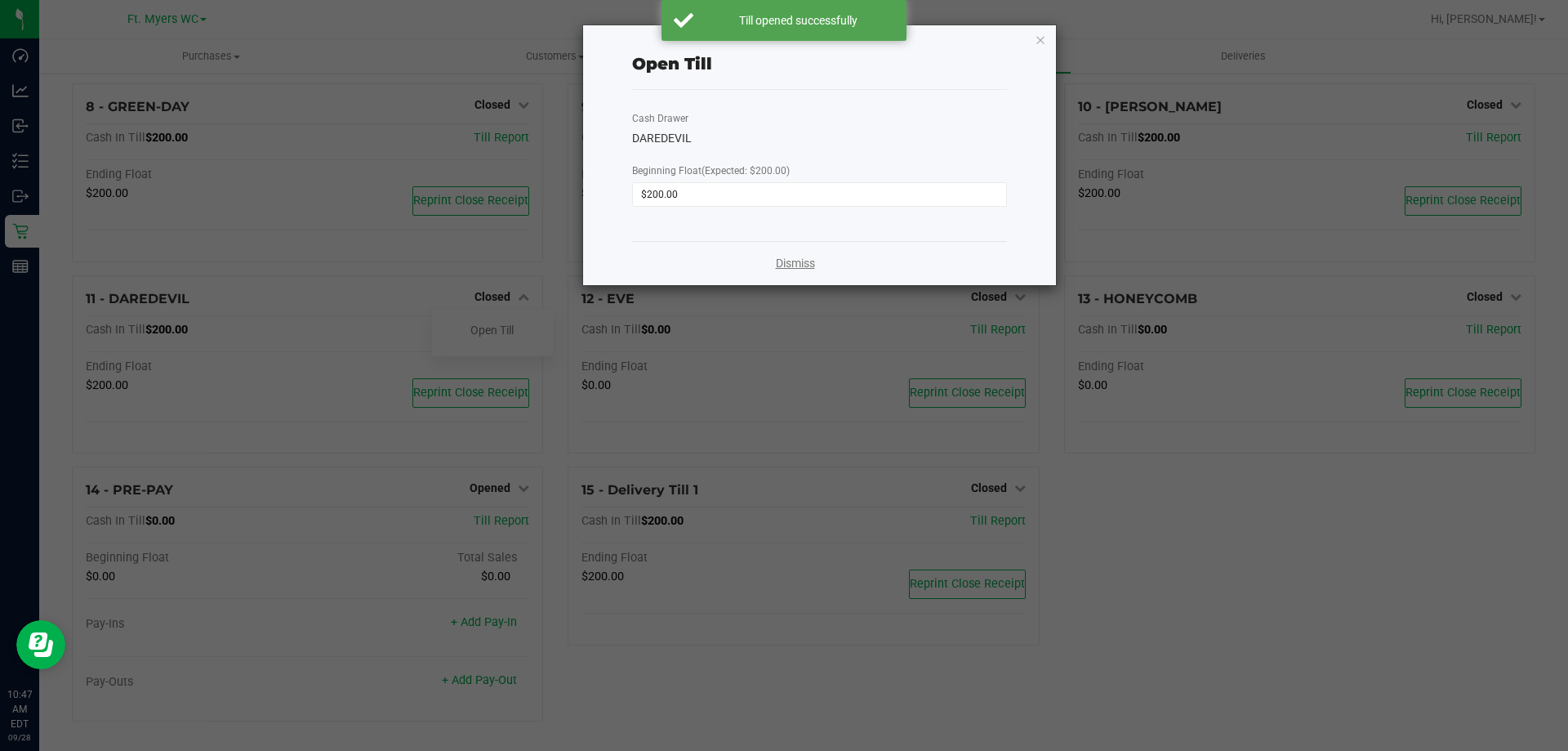
click at [798, 268] on link "Dismiss" at bounding box center [796, 264] width 40 height 17
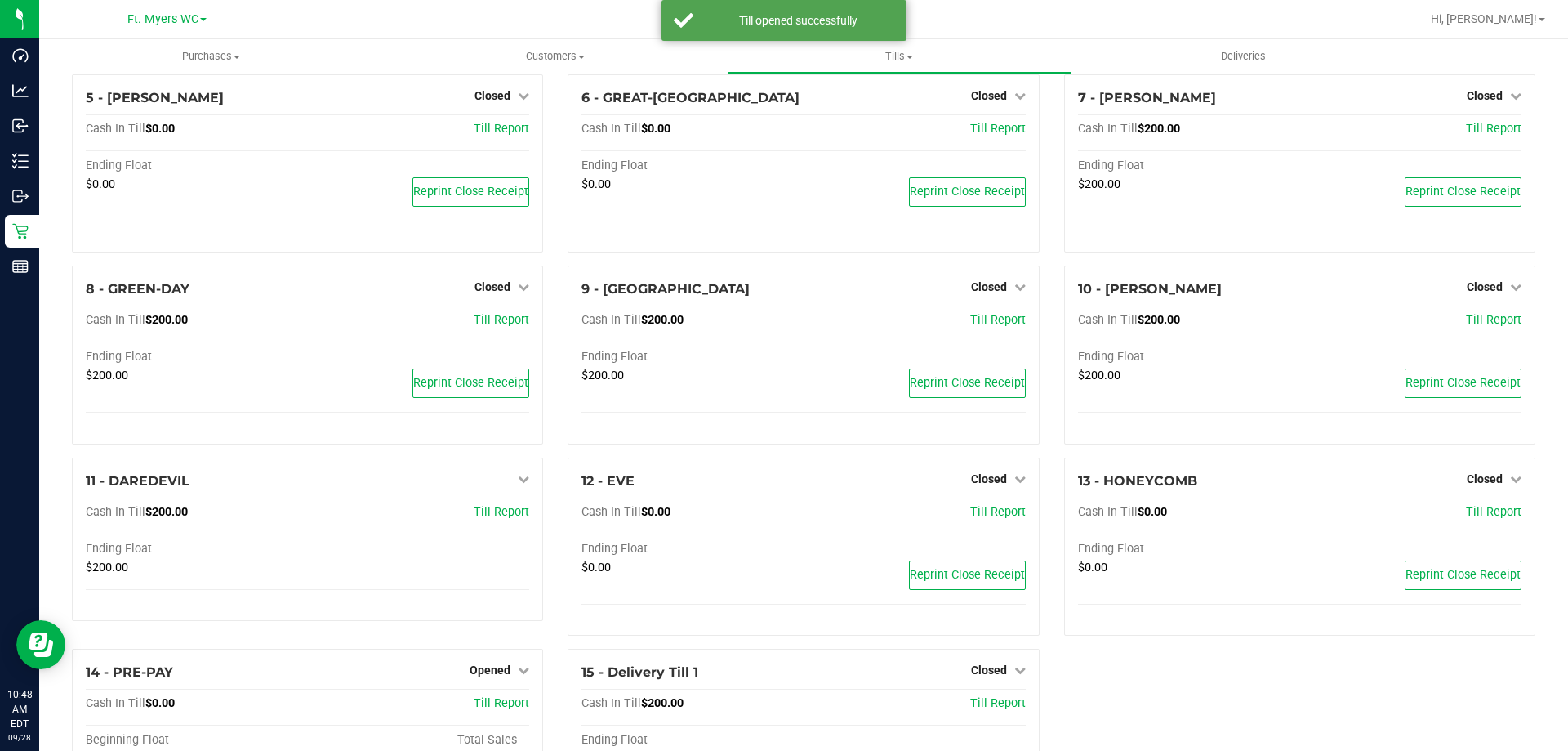
scroll to position [230, 0]
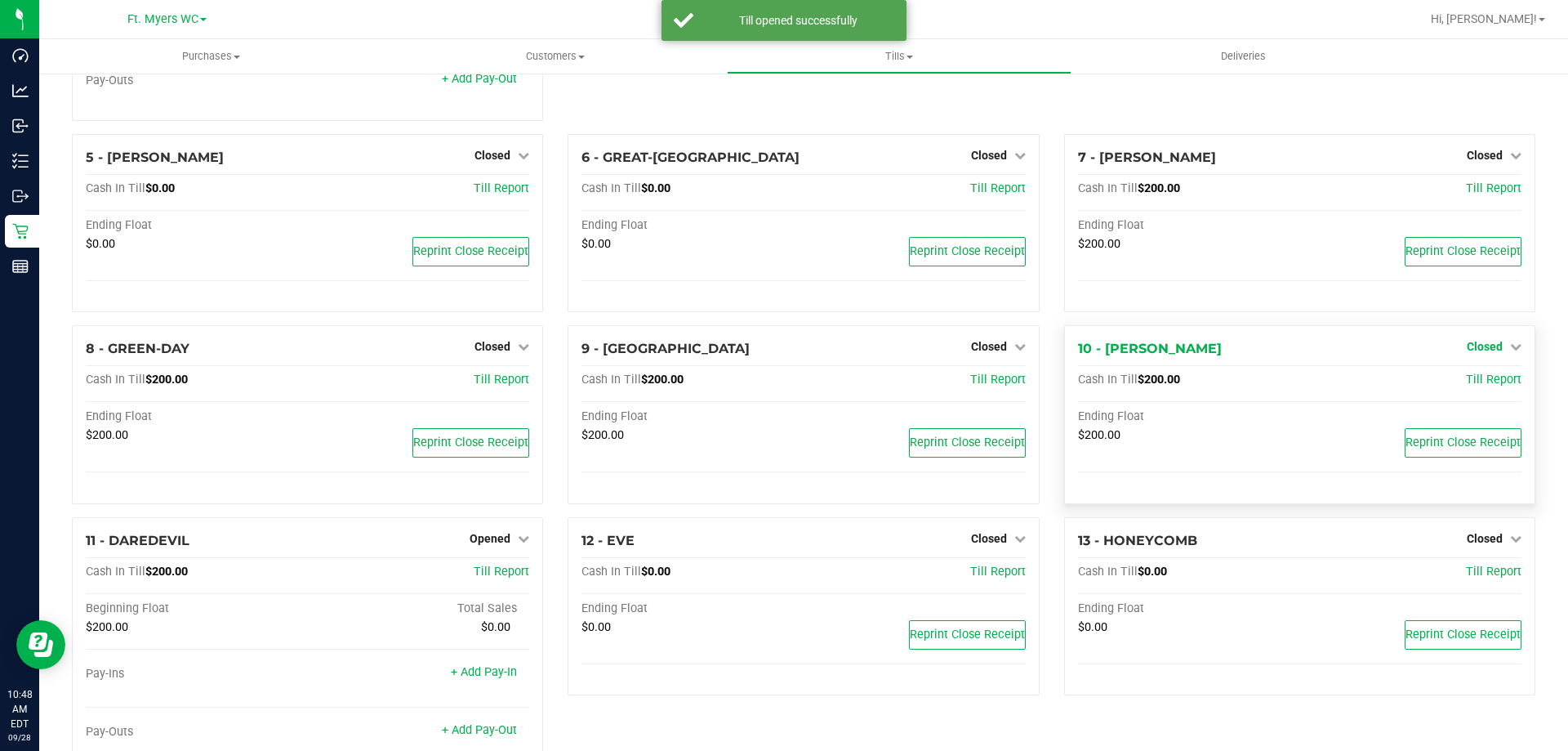
click at [1510, 352] on icon at bounding box center [1516, 346] width 11 height 11
click at [1462, 384] on link "Open Till" at bounding box center [1484, 381] width 43 height 13
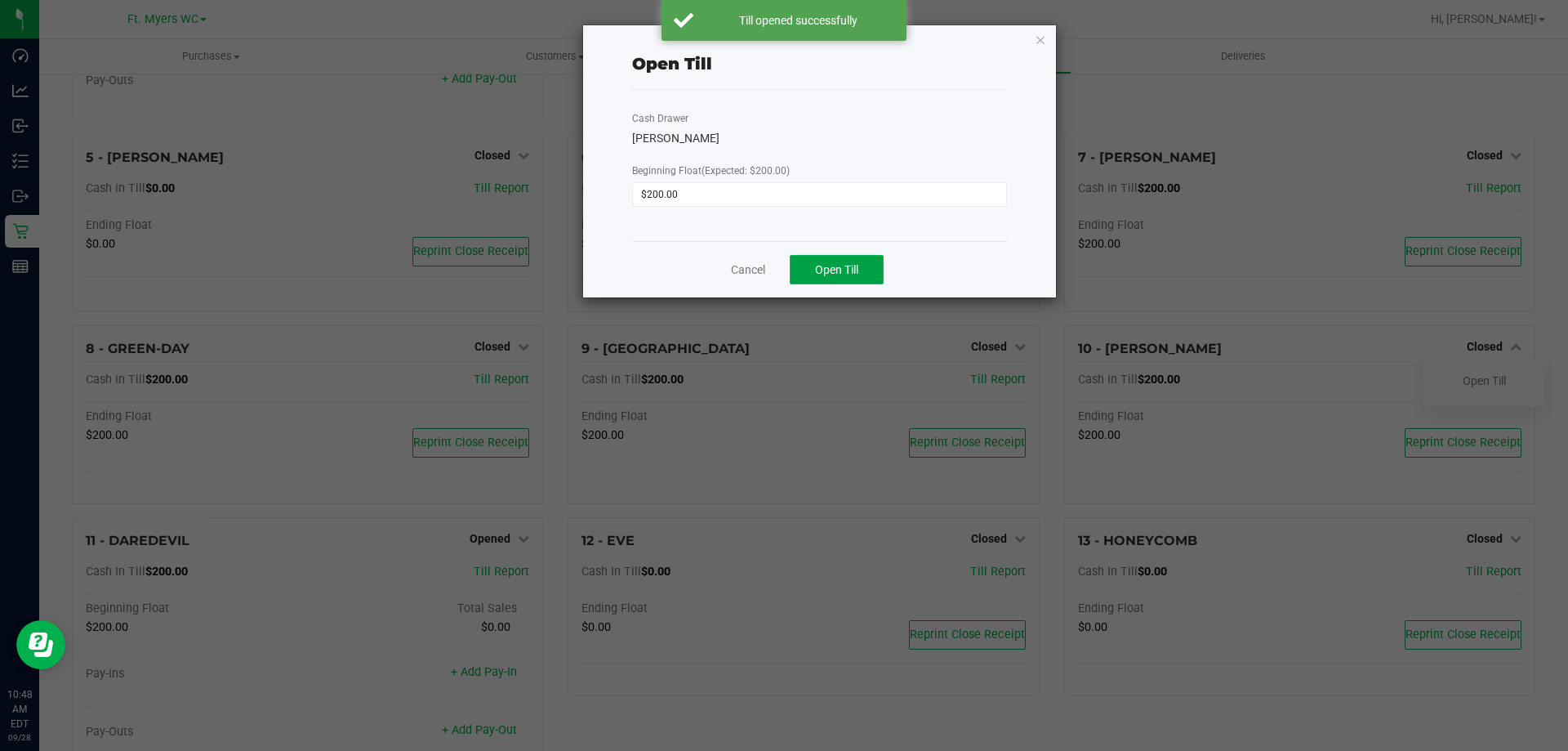
click at [859, 266] on span "Open Till" at bounding box center [836, 269] width 43 height 13
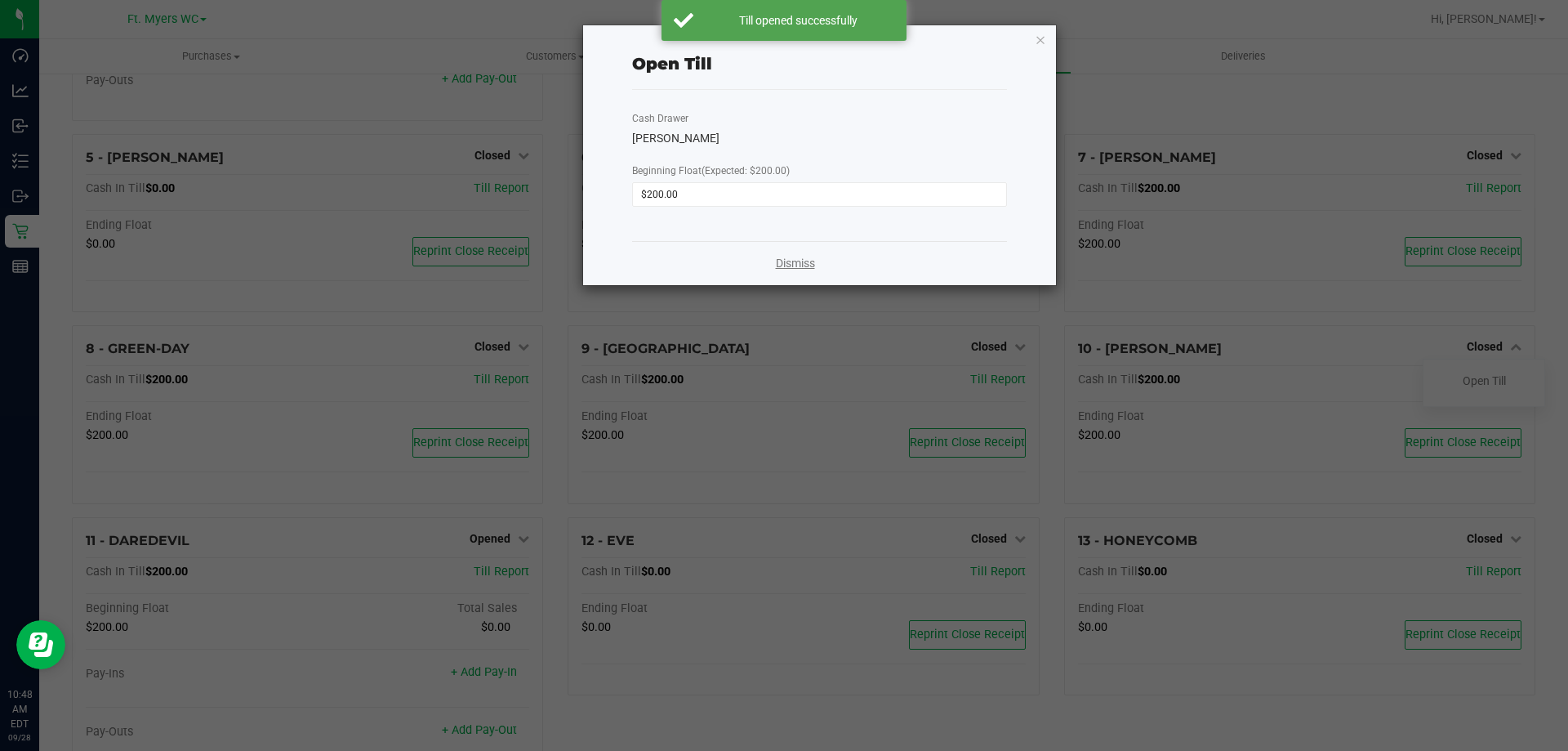
click at [787, 266] on link "Dismiss" at bounding box center [796, 264] width 40 height 17
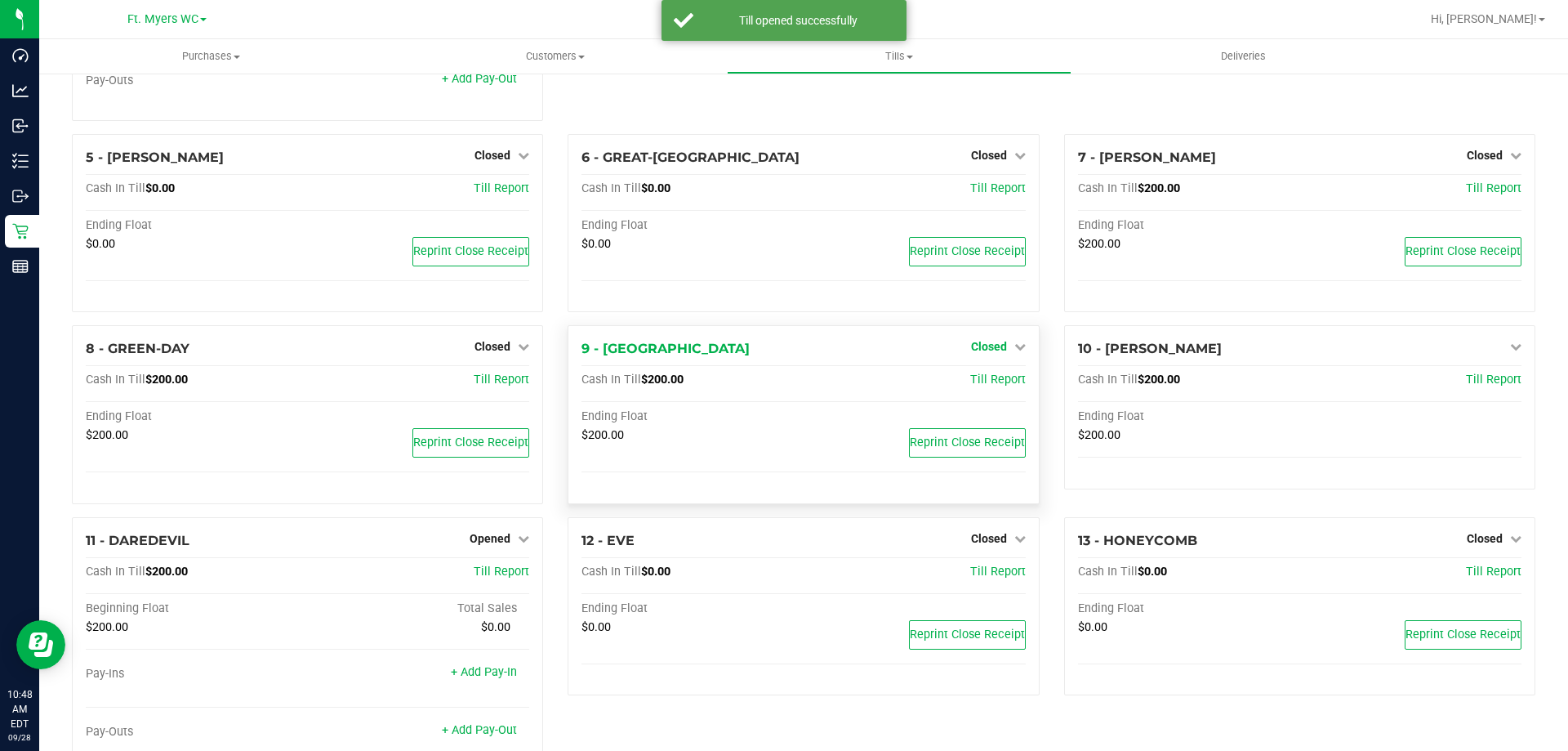
click at [981, 350] on span "Closed" at bounding box center [989, 346] width 36 height 13
click at [970, 385] on link "Open Till" at bounding box center [988, 381] width 43 height 13
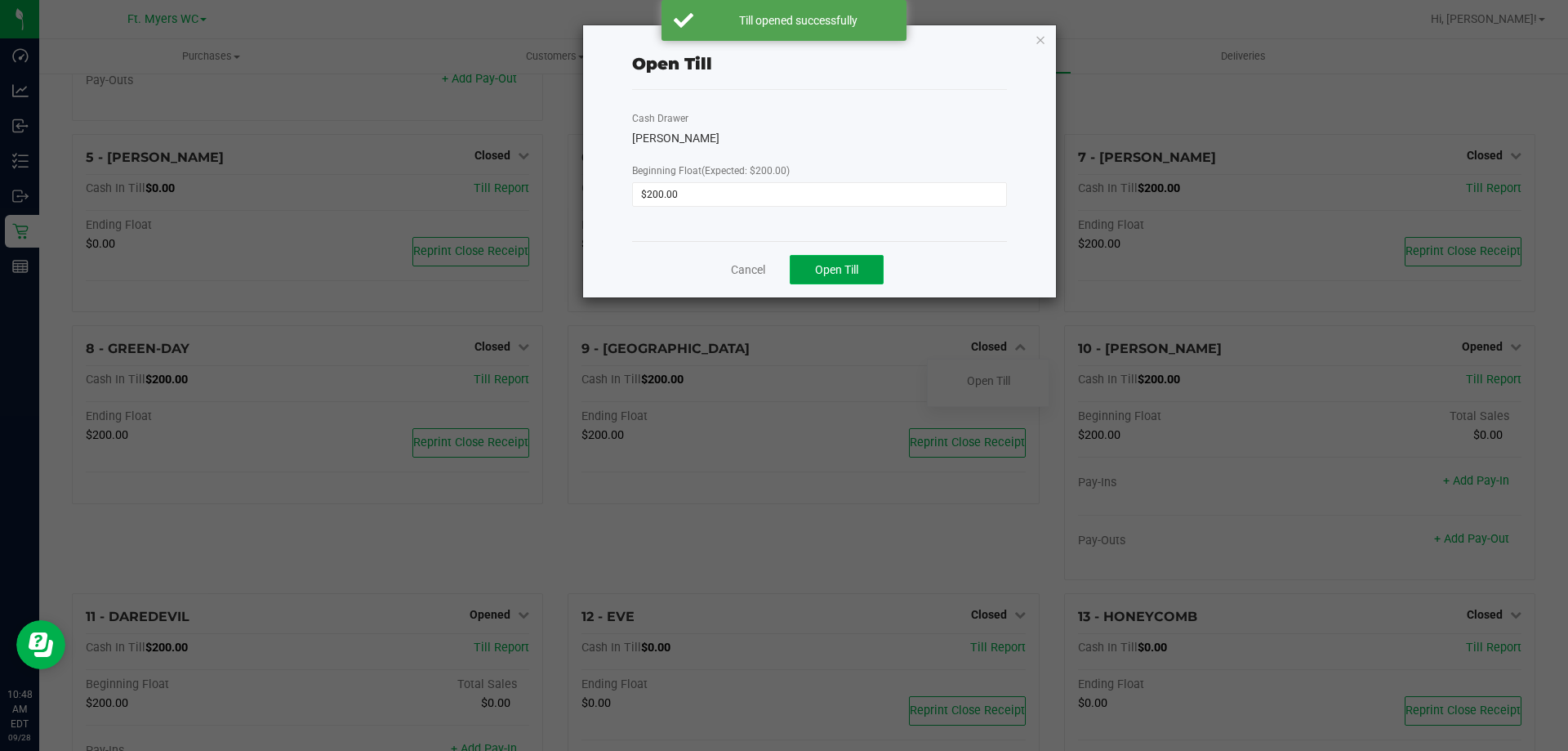
click at [849, 266] on span "Open Till" at bounding box center [836, 269] width 43 height 13
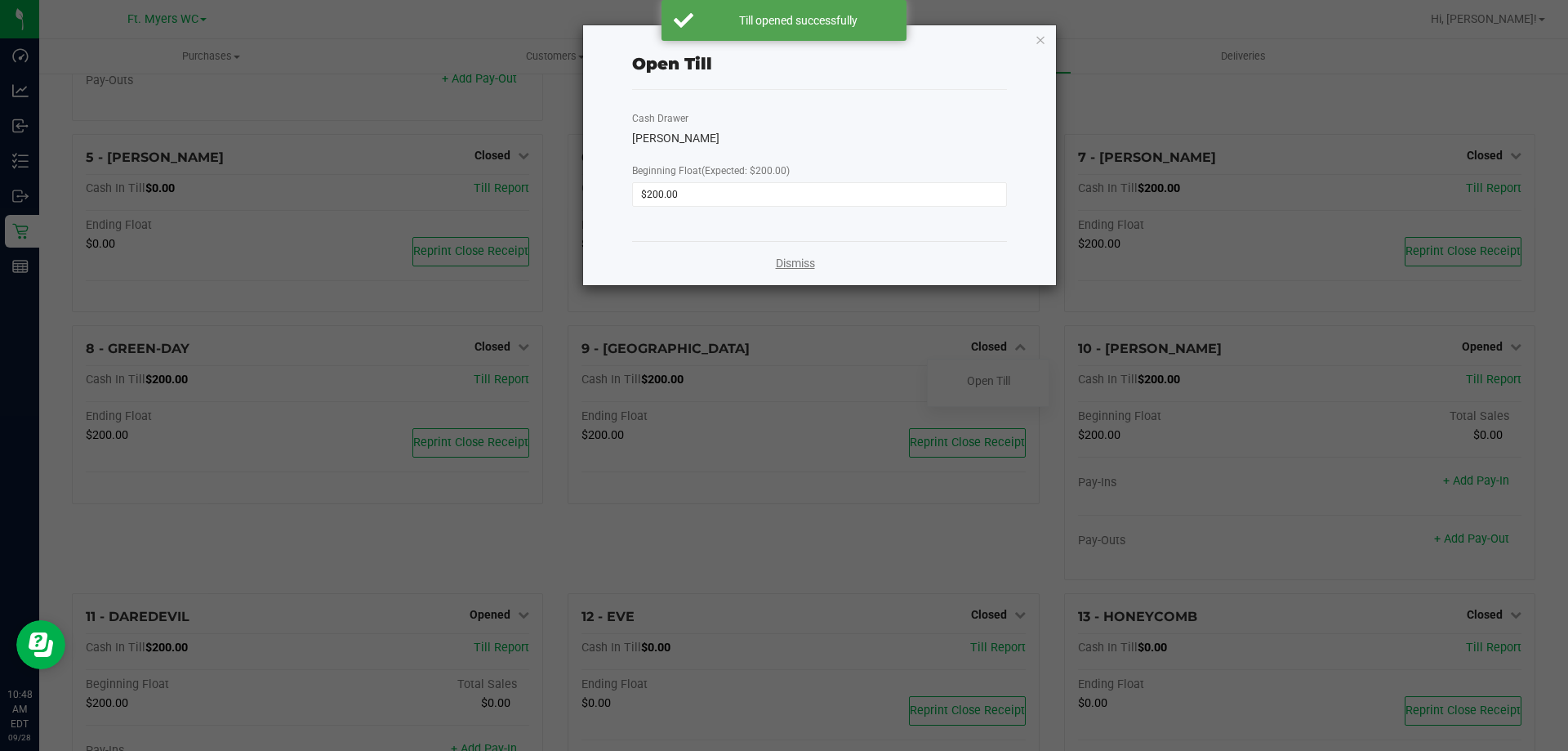
click at [793, 266] on link "Dismiss" at bounding box center [796, 264] width 40 height 17
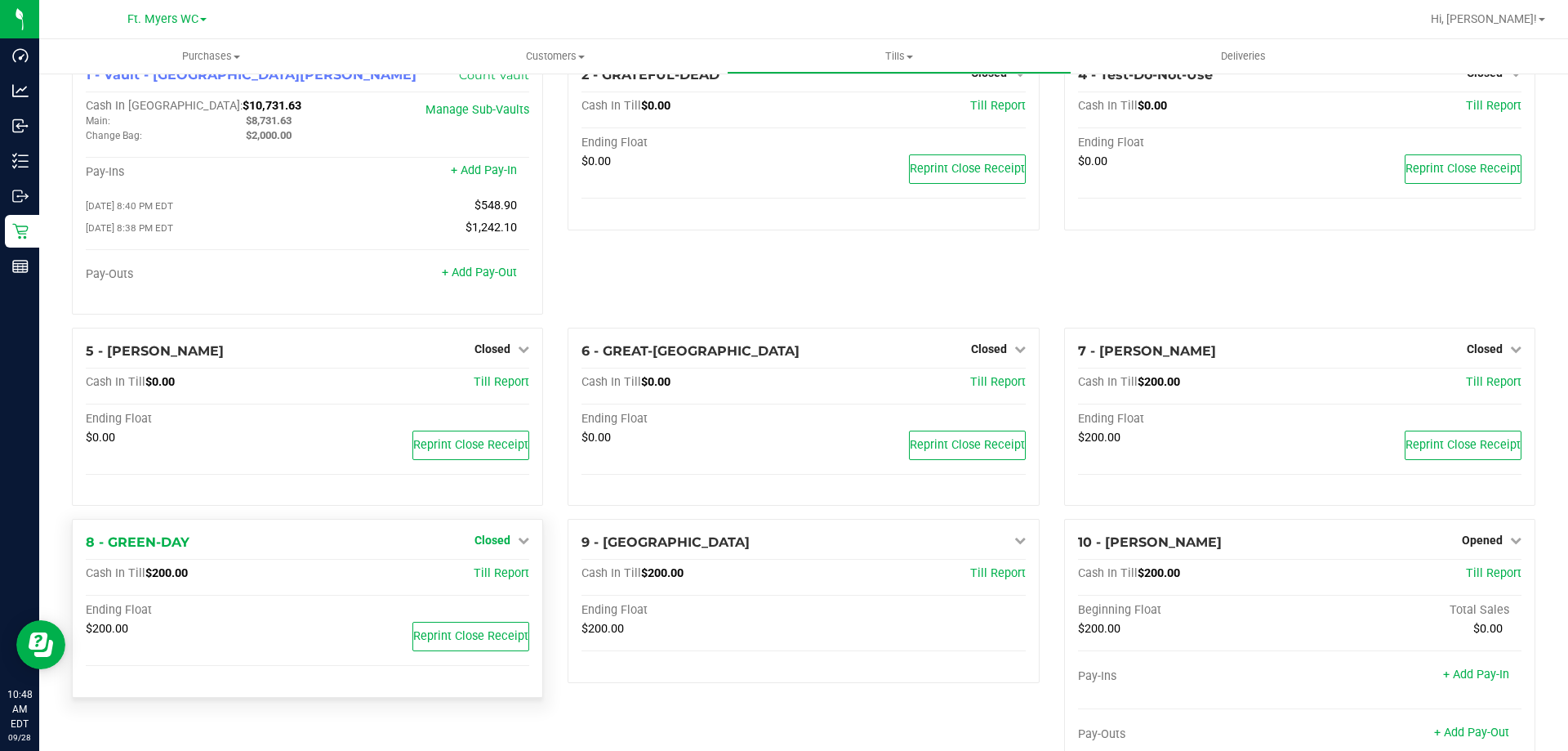
scroll to position [0, 0]
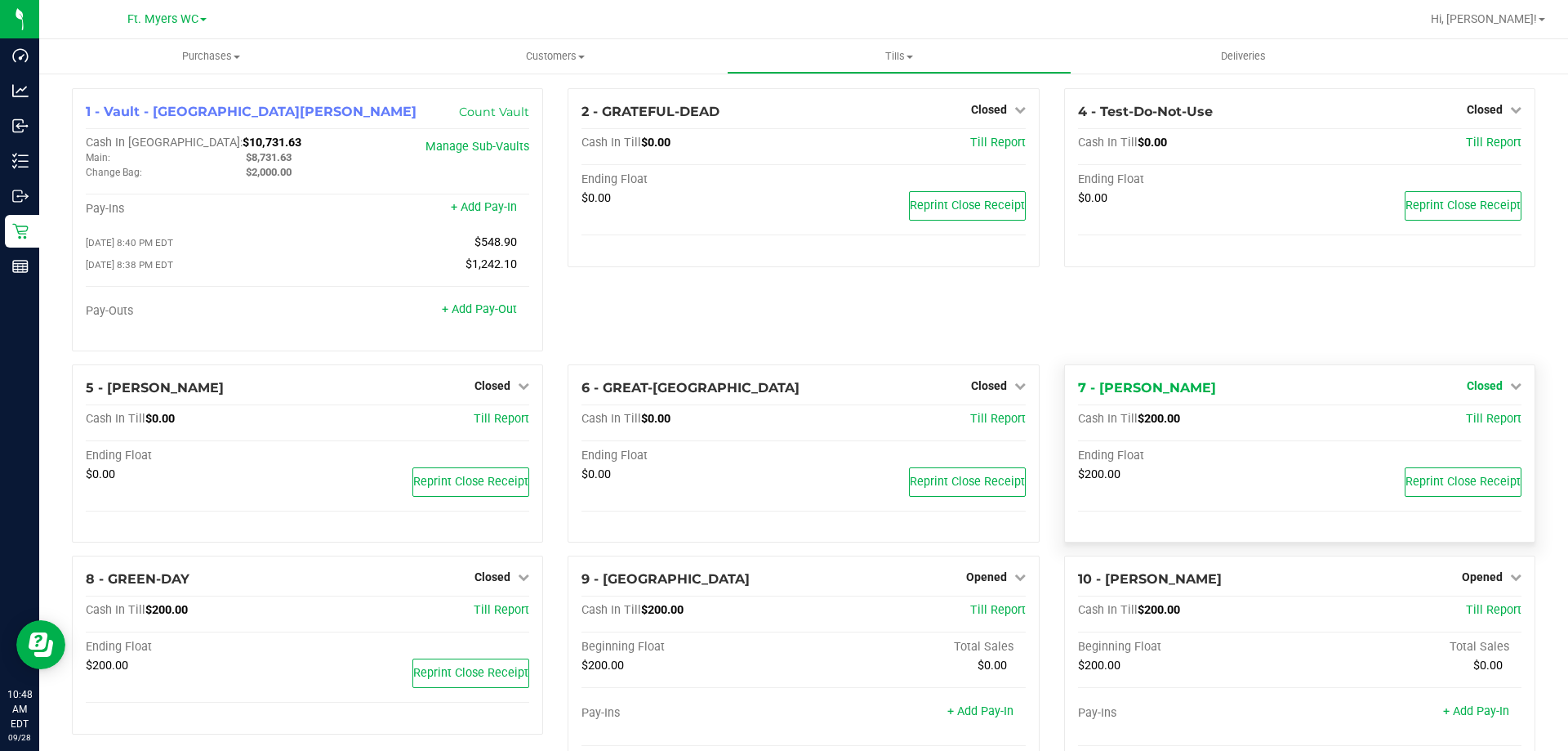
click at [1467, 382] on span "Closed" at bounding box center [1485, 385] width 36 height 13
click at [1479, 423] on link "Open Till" at bounding box center [1484, 418] width 43 height 13
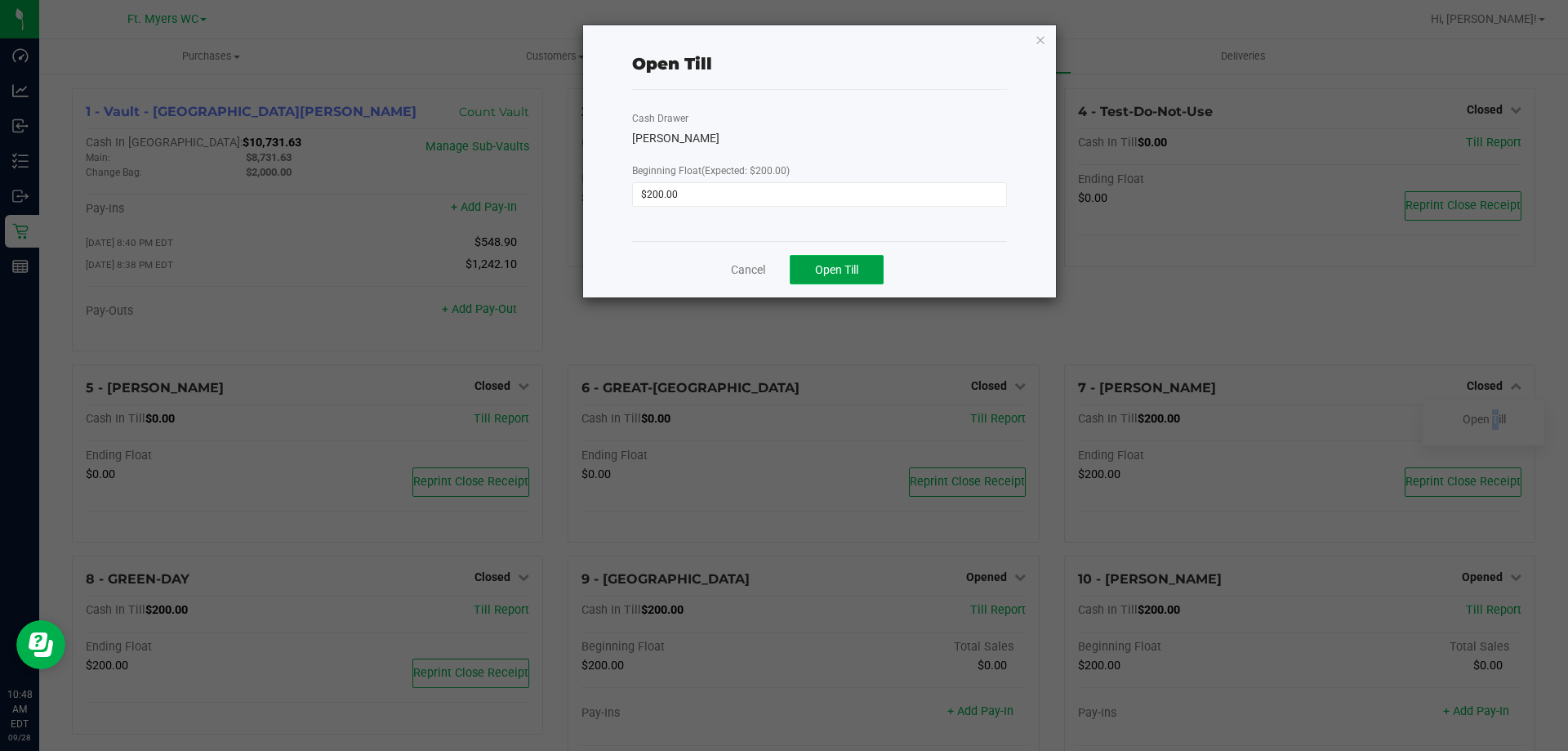
click at [860, 261] on button "Open Till" at bounding box center [836, 270] width 94 height 29
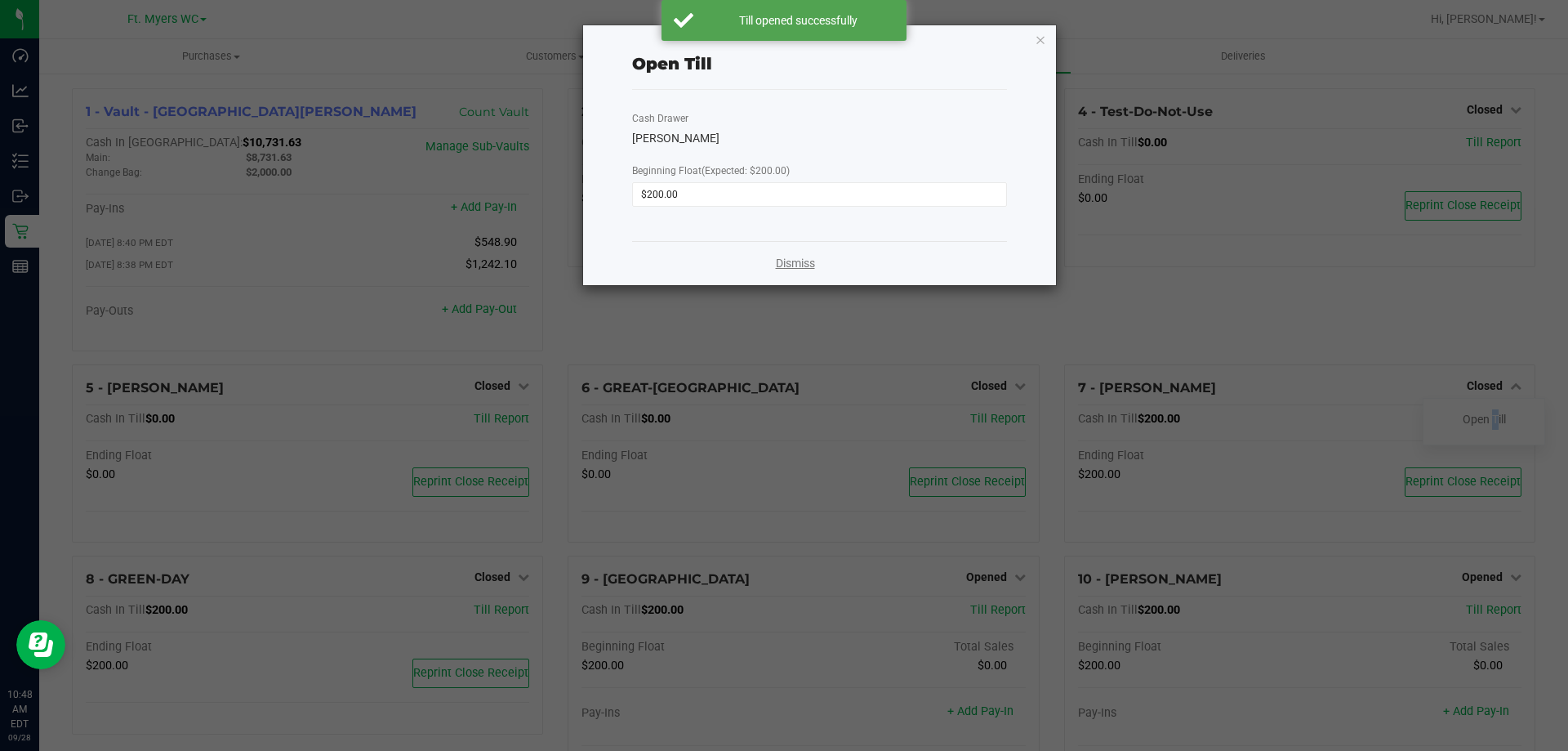
click at [781, 259] on link "Dismiss" at bounding box center [796, 264] width 40 height 17
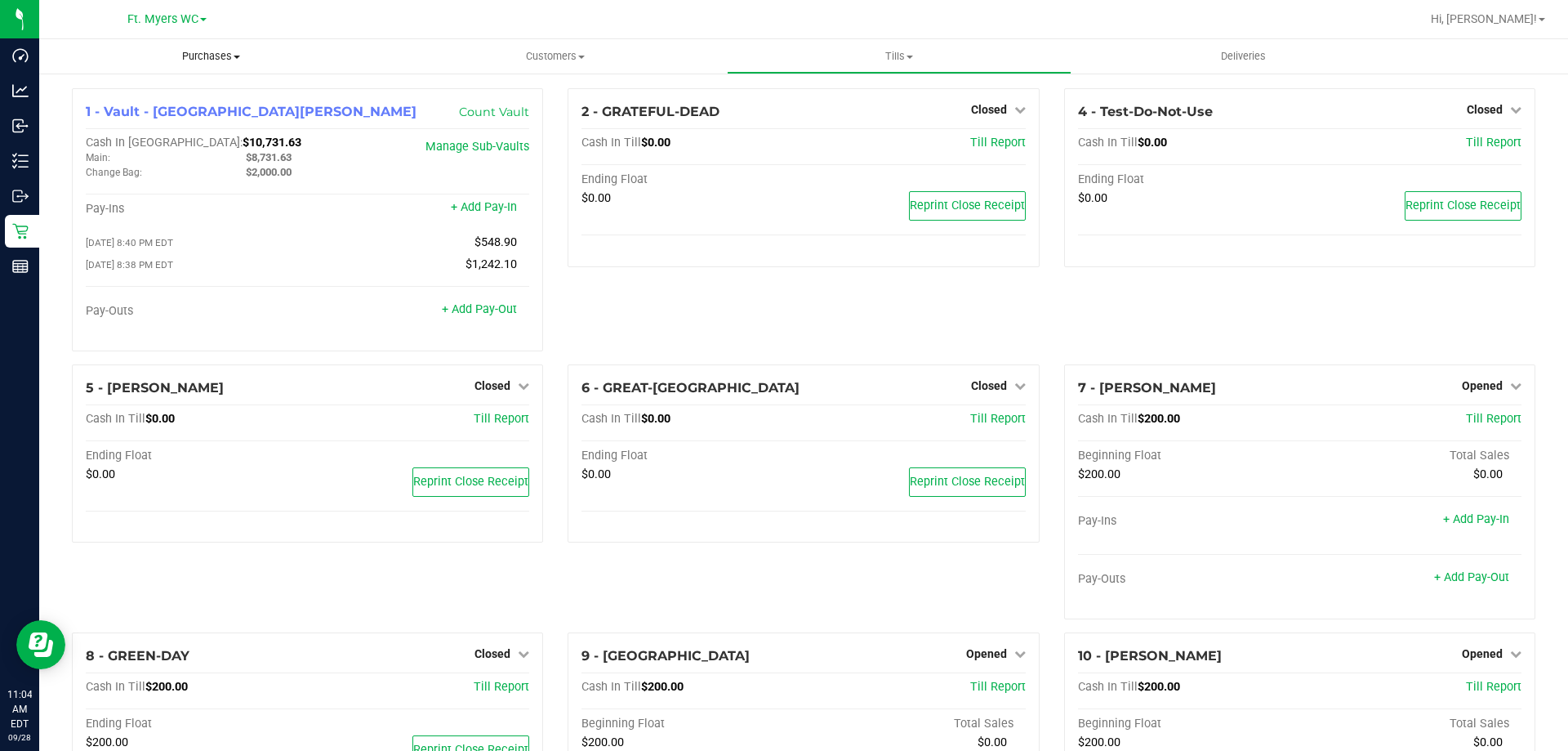
click at [205, 57] on span "Purchases" at bounding box center [211, 56] width 343 height 15
click at [148, 113] on li "Fulfillment" at bounding box center [211, 118] width 343 height 20
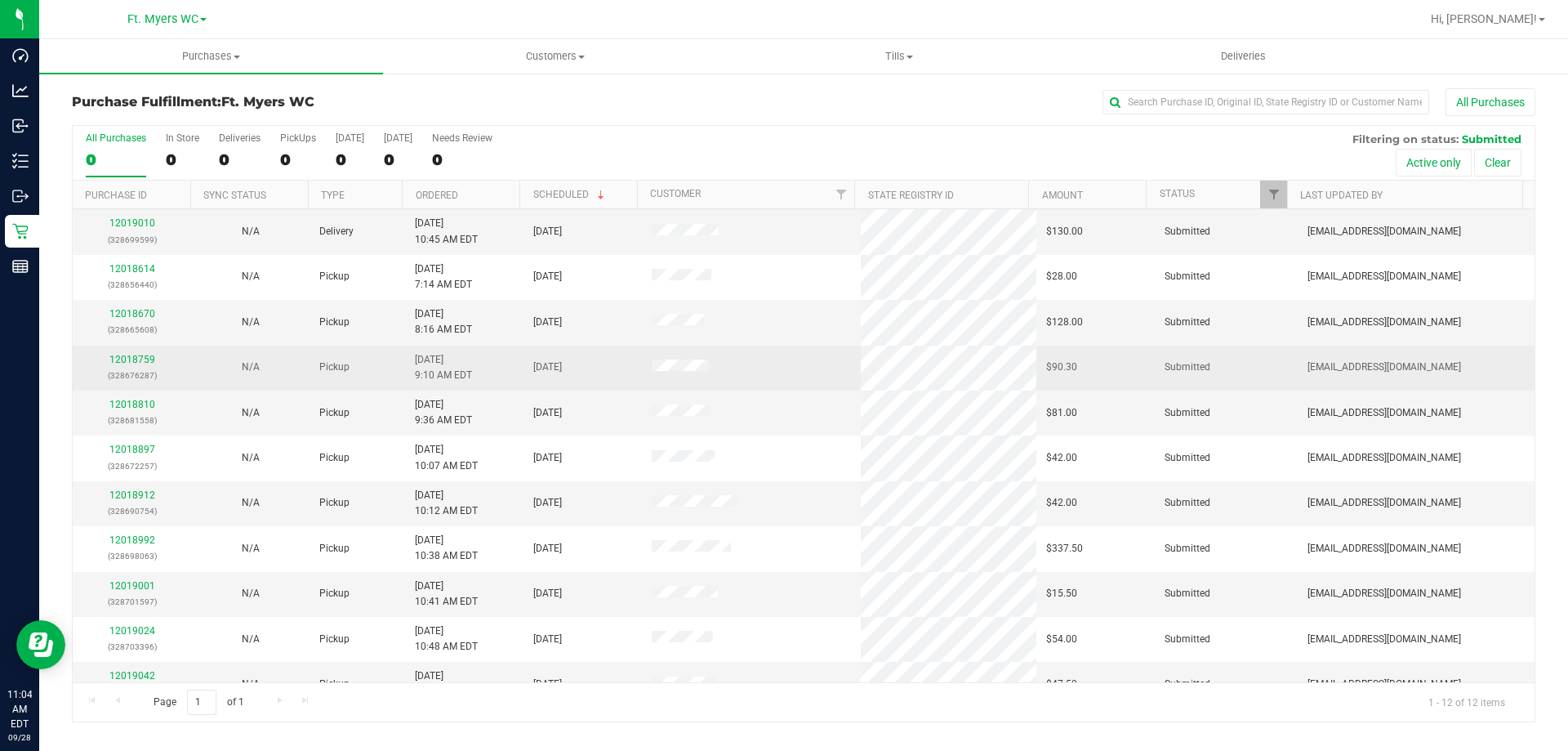
scroll to position [70, 0]
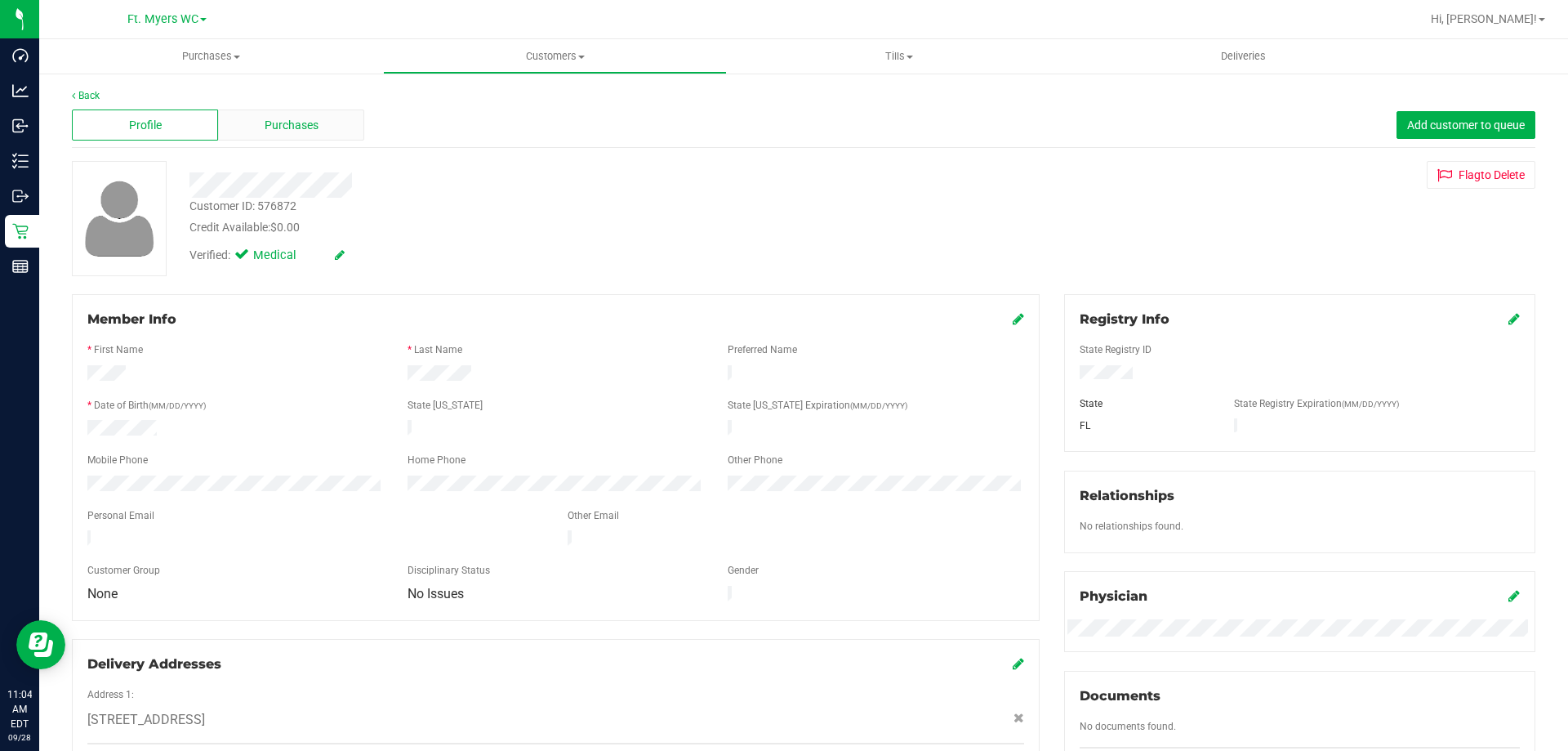
click at [289, 120] on span "Purchases" at bounding box center [291, 125] width 54 height 17
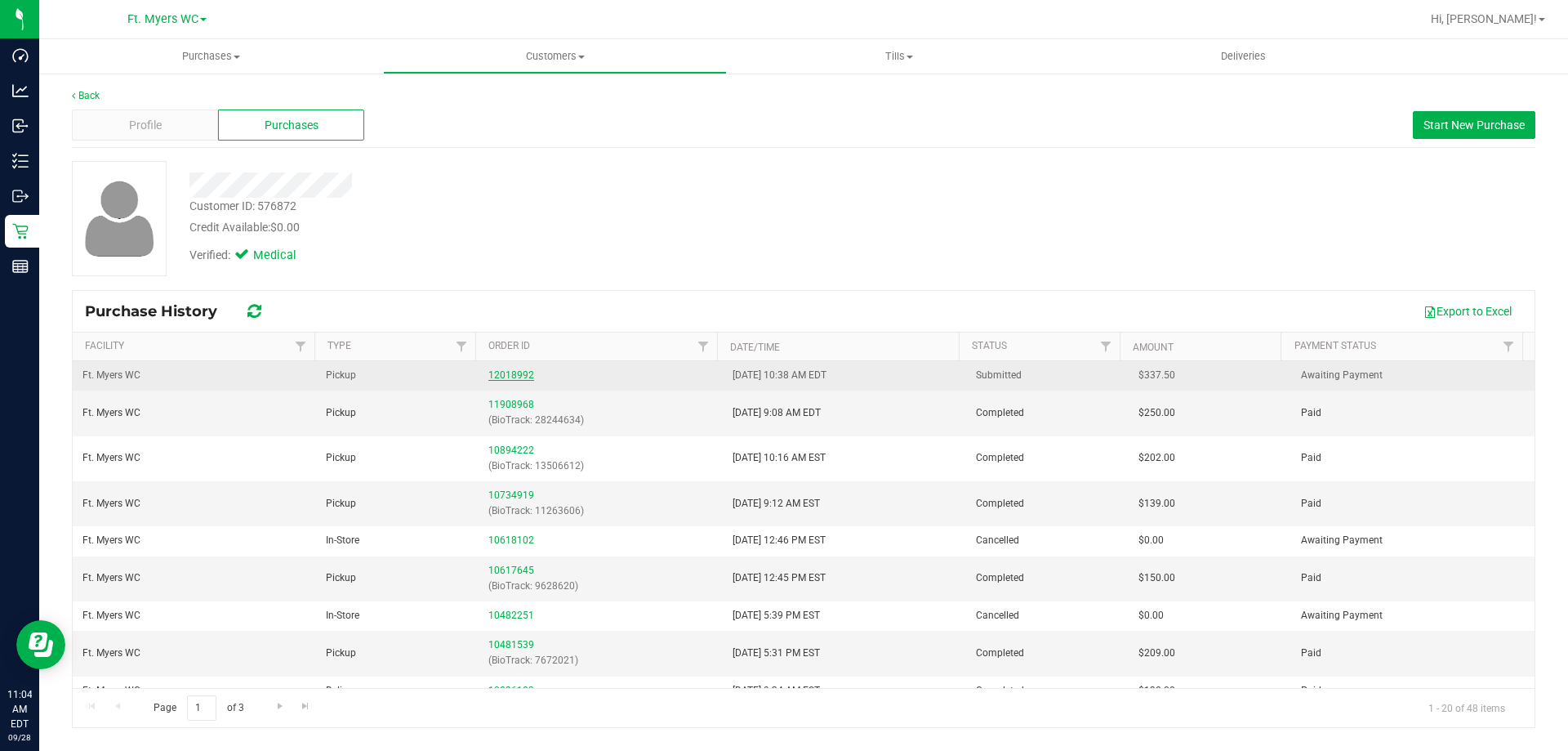
click at [489, 370] on link "12018992" at bounding box center [511, 375] width 46 height 11
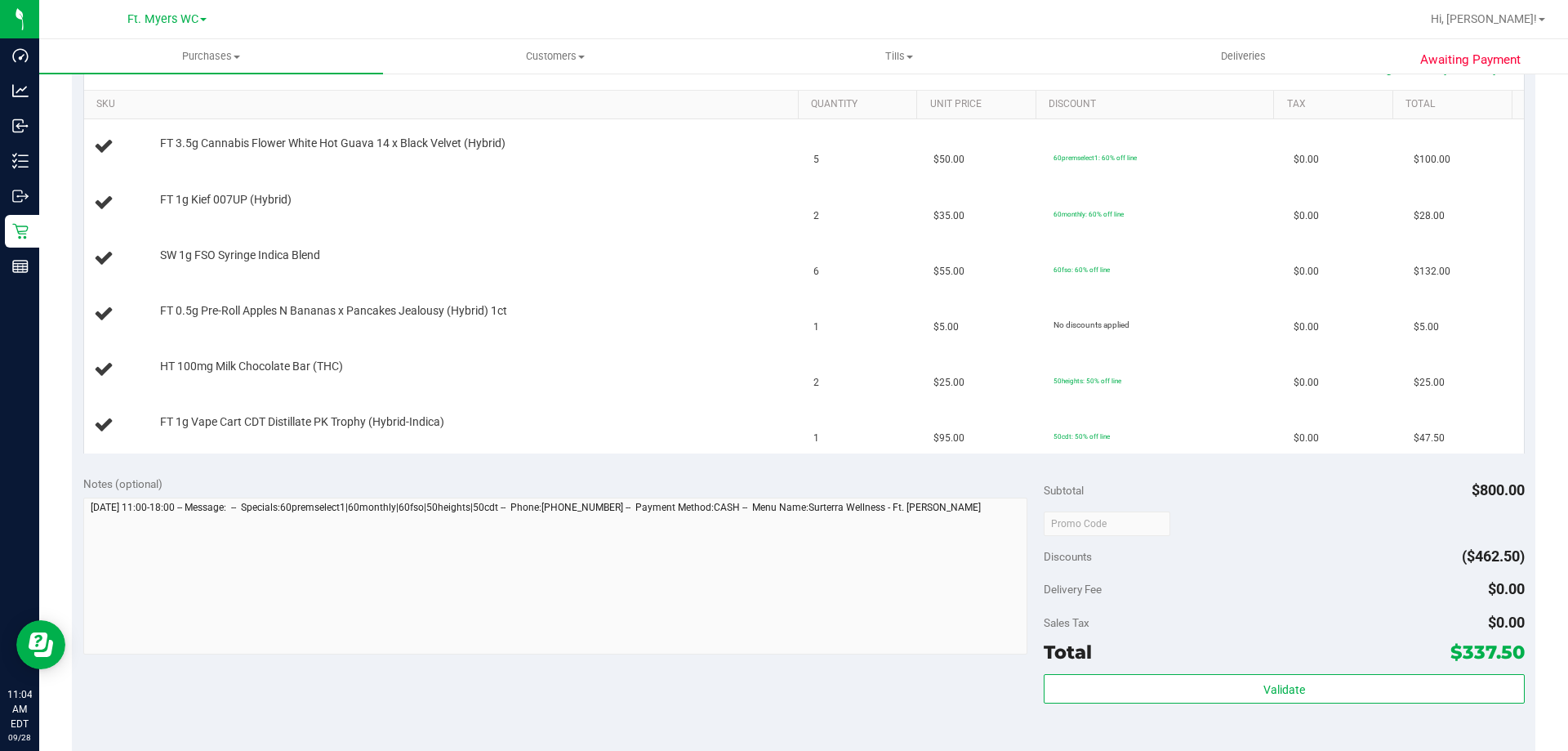
scroll to position [572, 0]
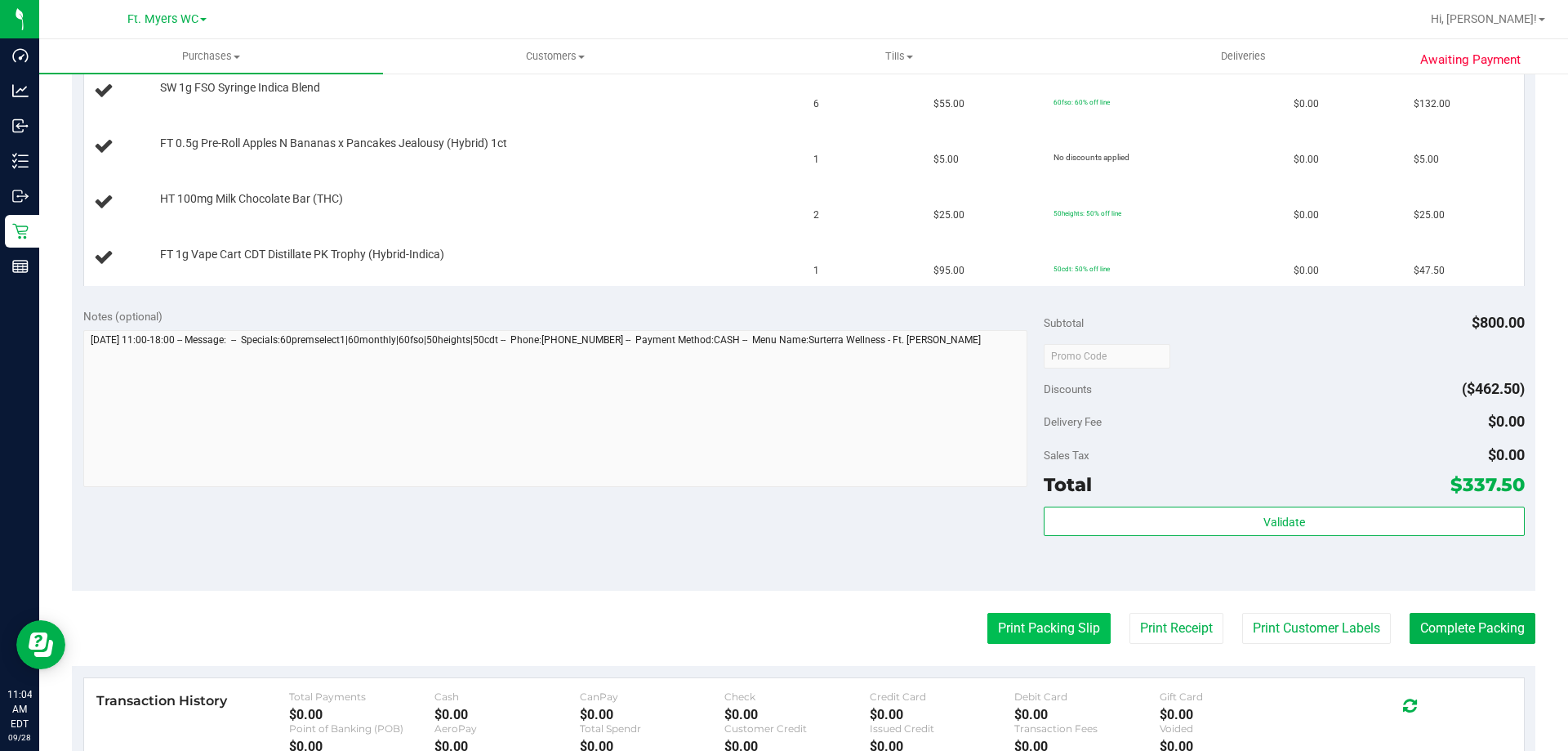
click at [1089, 620] on button "Print Packing Slip" at bounding box center [1049, 628] width 124 height 31
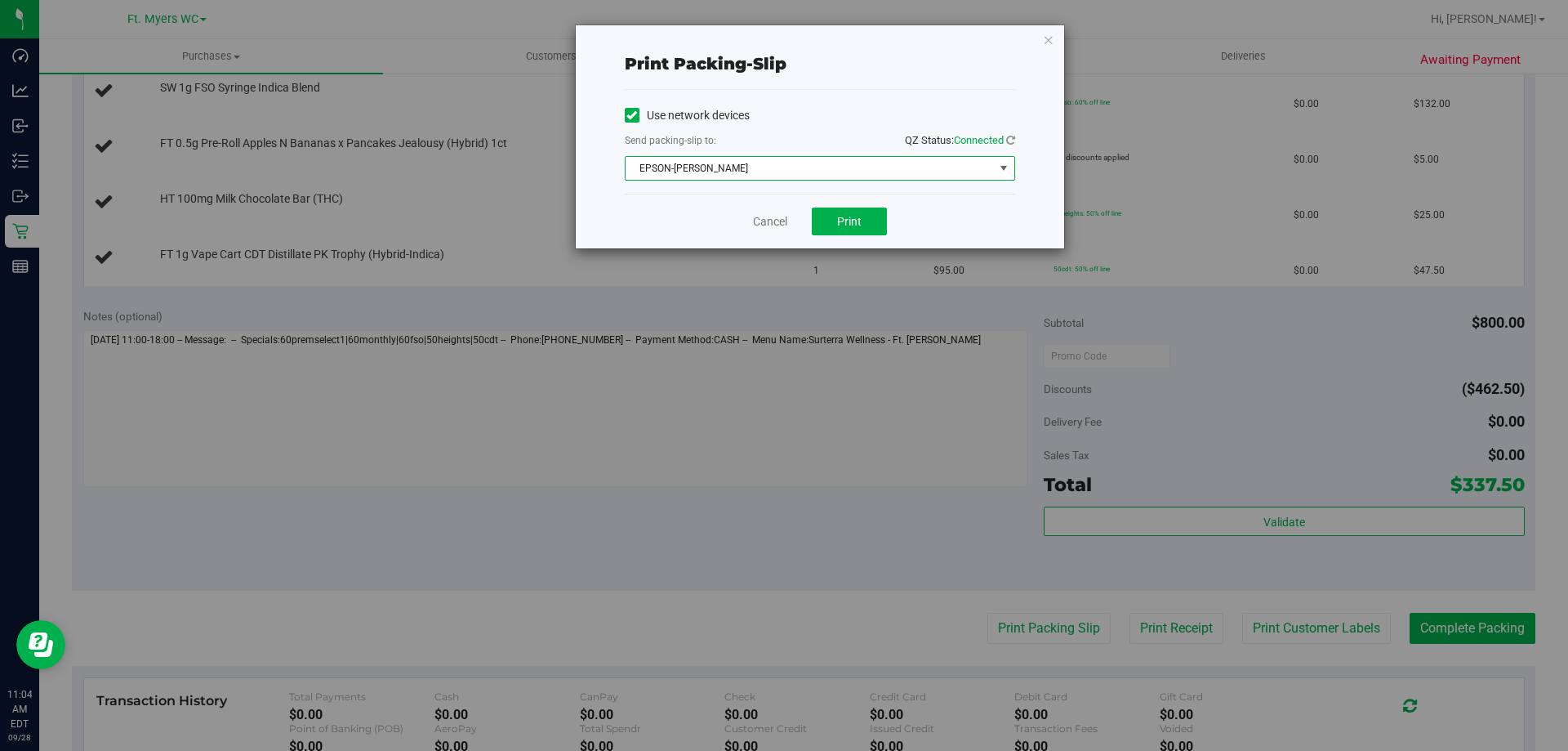
click at [856, 173] on span "EPSON-[PERSON_NAME]" at bounding box center [810, 168] width 368 height 23
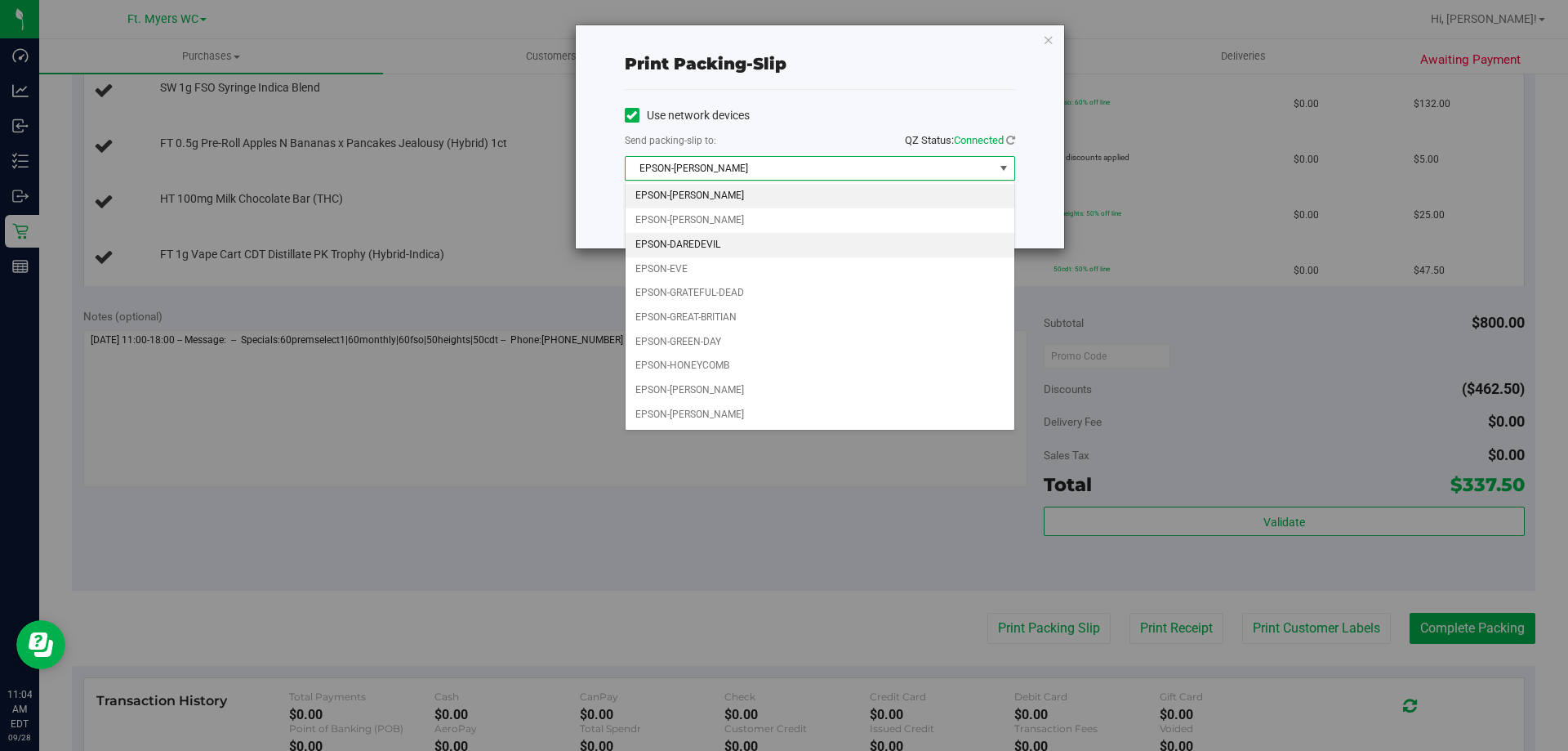
click at [723, 241] on li "EPSON-DAREDEVIL" at bounding box center [820, 245] width 389 height 25
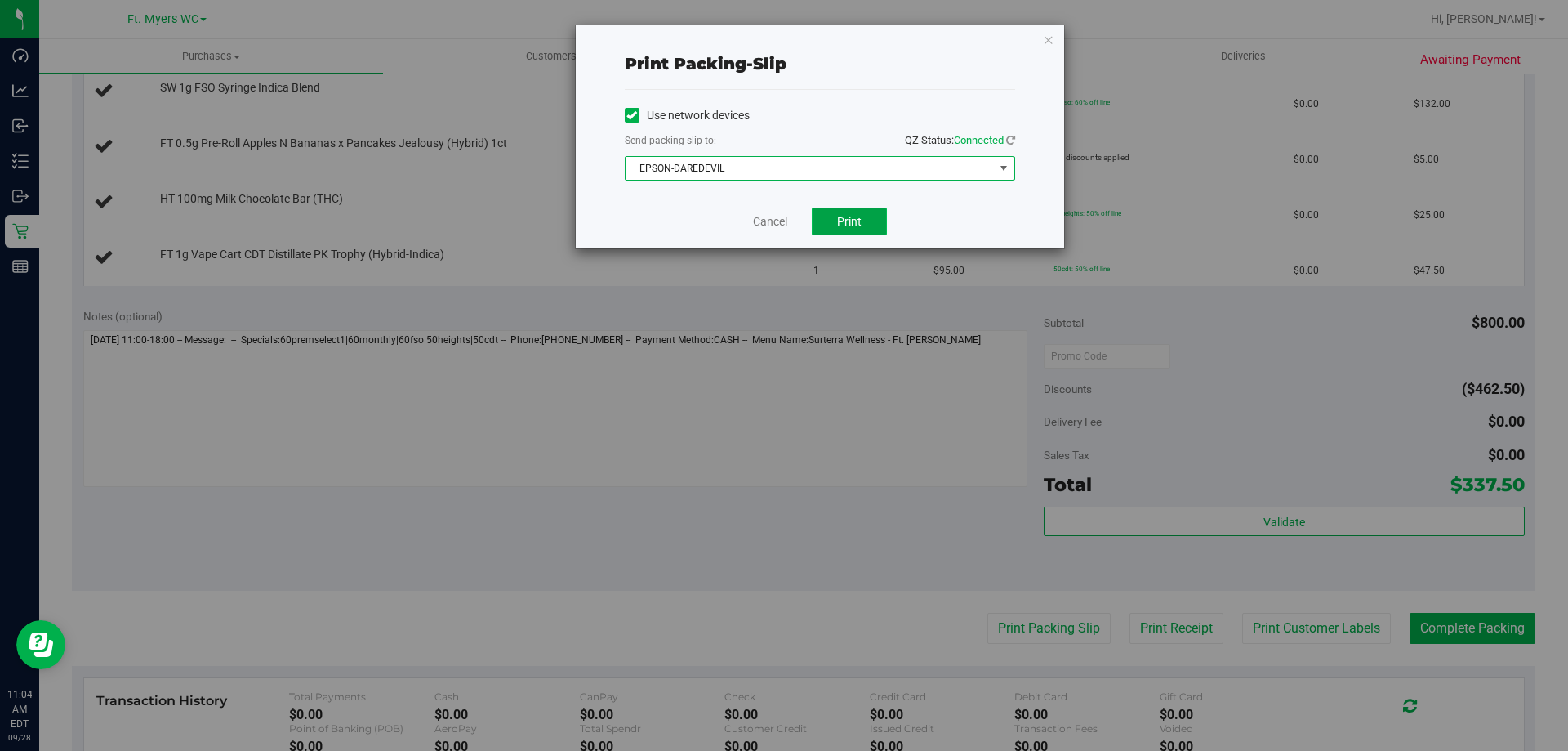
click at [878, 218] on button "Print" at bounding box center [848, 222] width 75 height 27
click at [795, 211] on div "Cancel Print" at bounding box center [820, 221] width 391 height 55
click at [779, 221] on link "Cancel" at bounding box center [770, 222] width 34 height 17
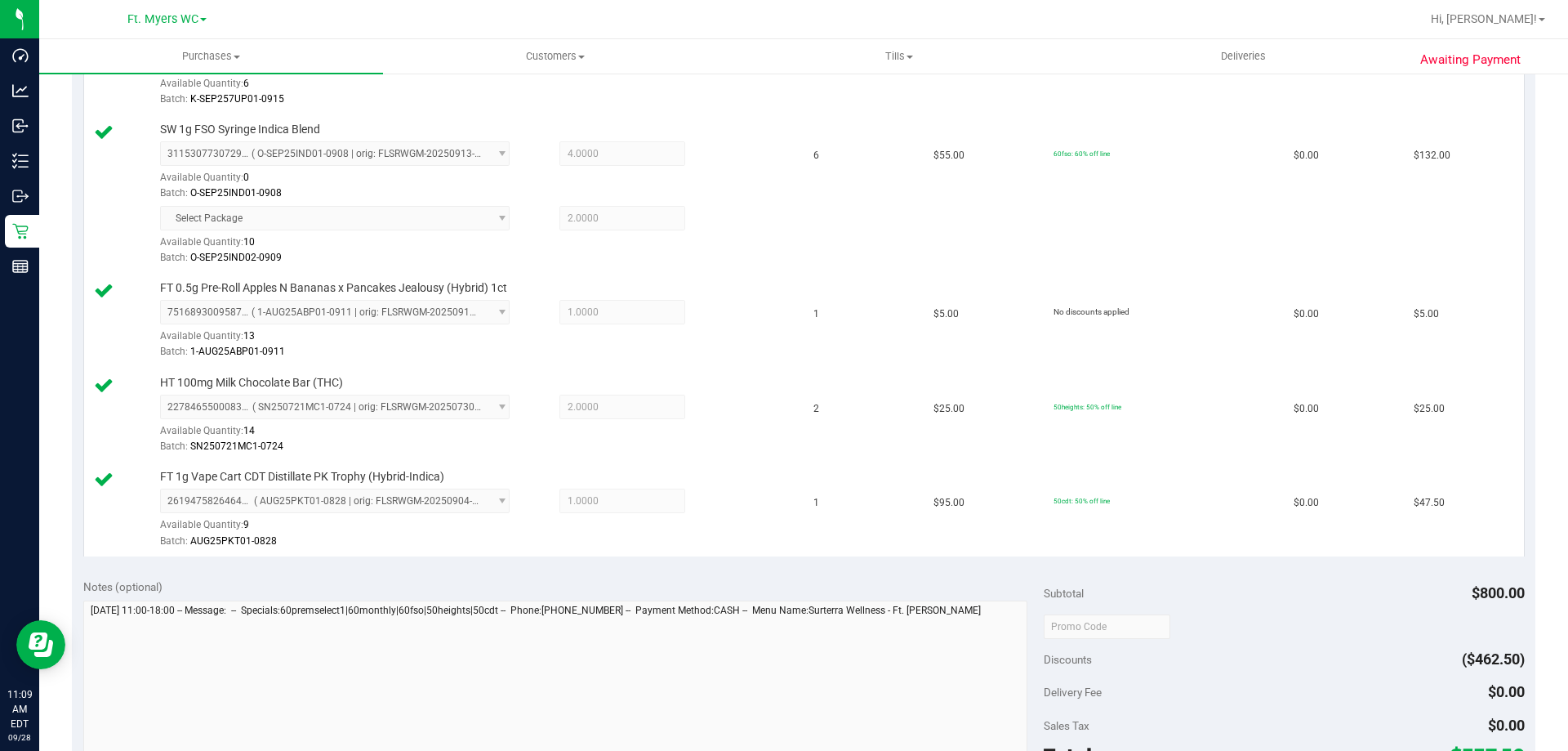
scroll to position [817, 0]
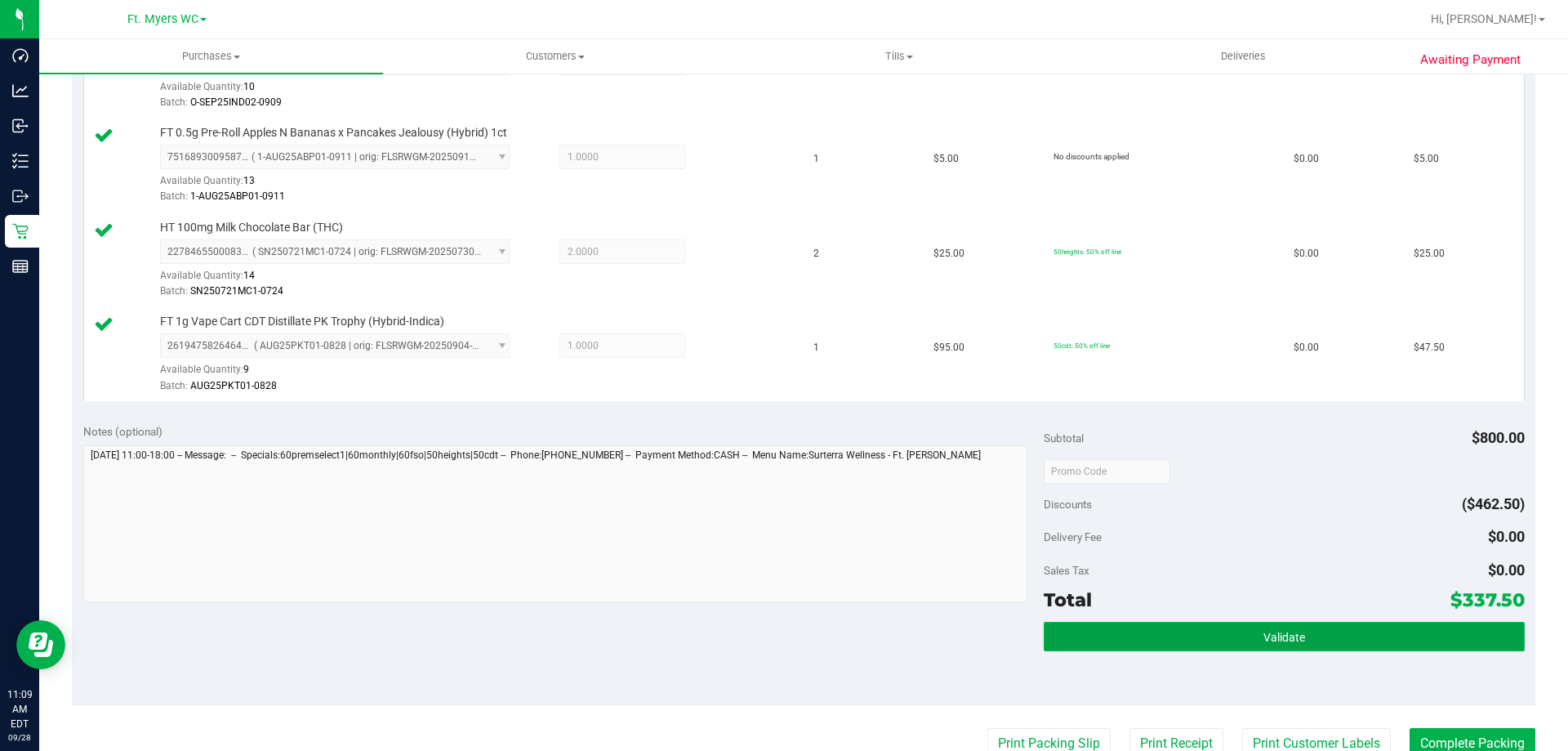
click at [1065, 626] on button "Validate" at bounding box center [1283, 637] width 480 height 29
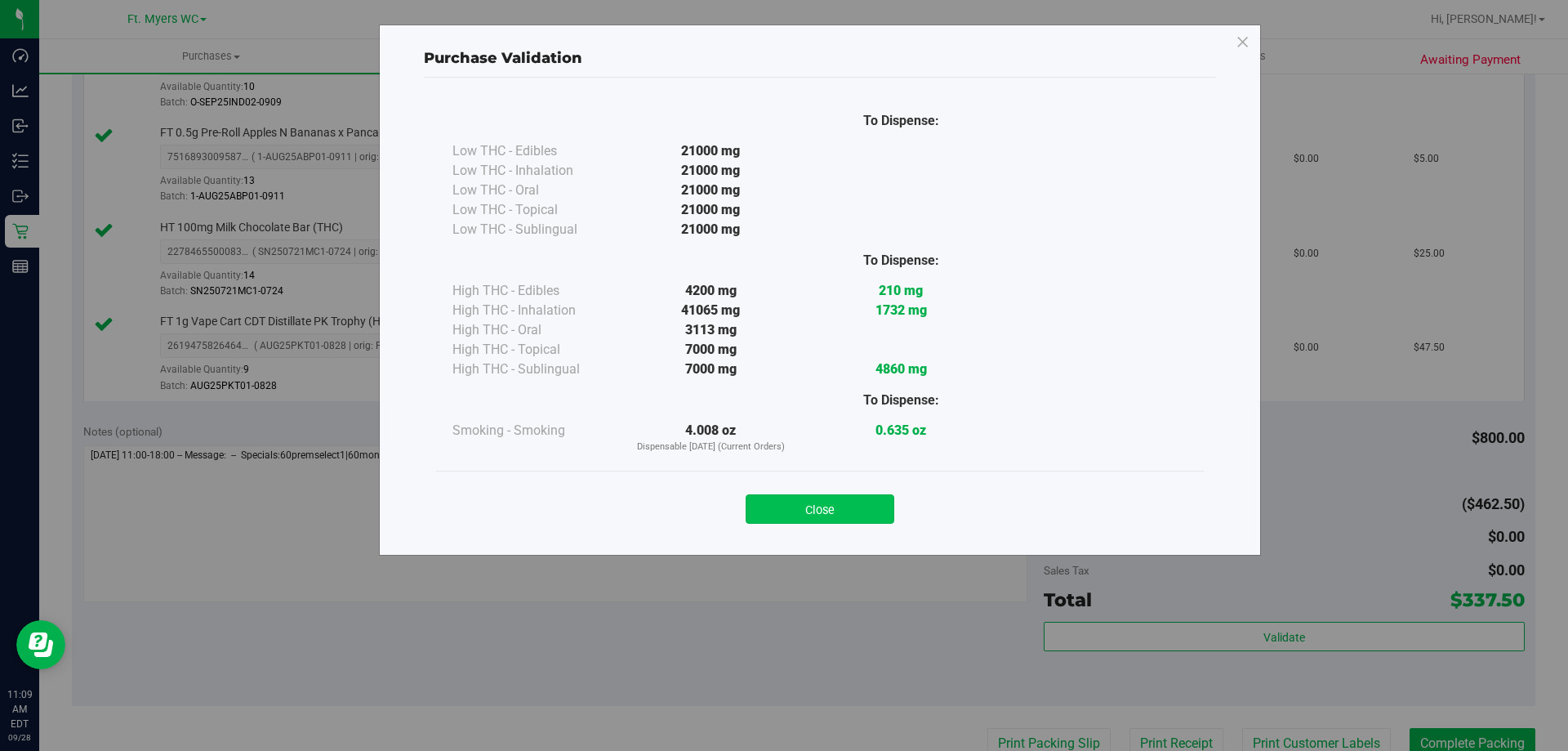
click at [808, 512] on button "Close" at bounding box center [819, 509] width 149 height 29
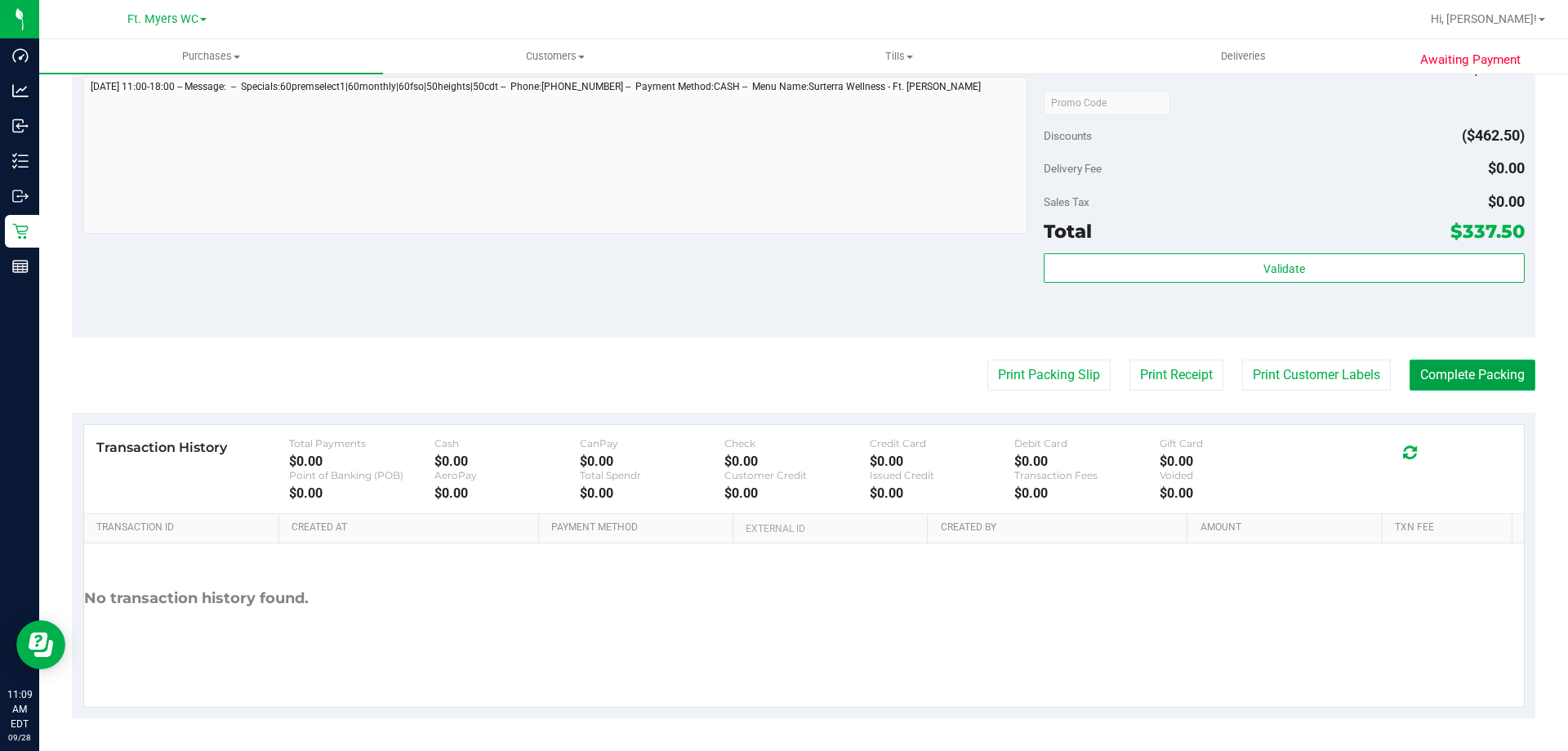
click at [1410, 363] on button "Complete Packing" at bounding box center [1473, 375] width 125 height 31
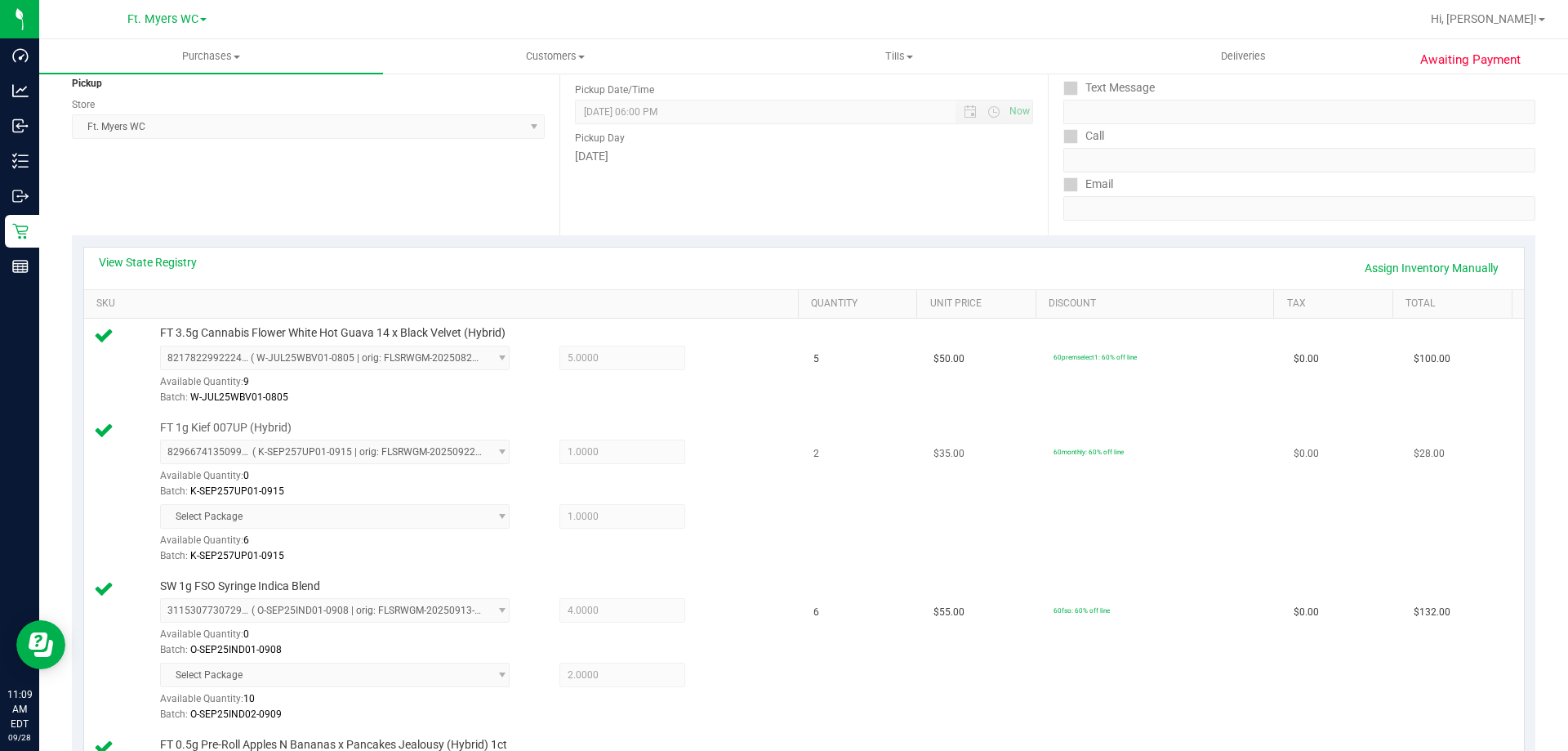
scroll to position [0, 0]
